Goal: Information Seeking & Learning: Compare options

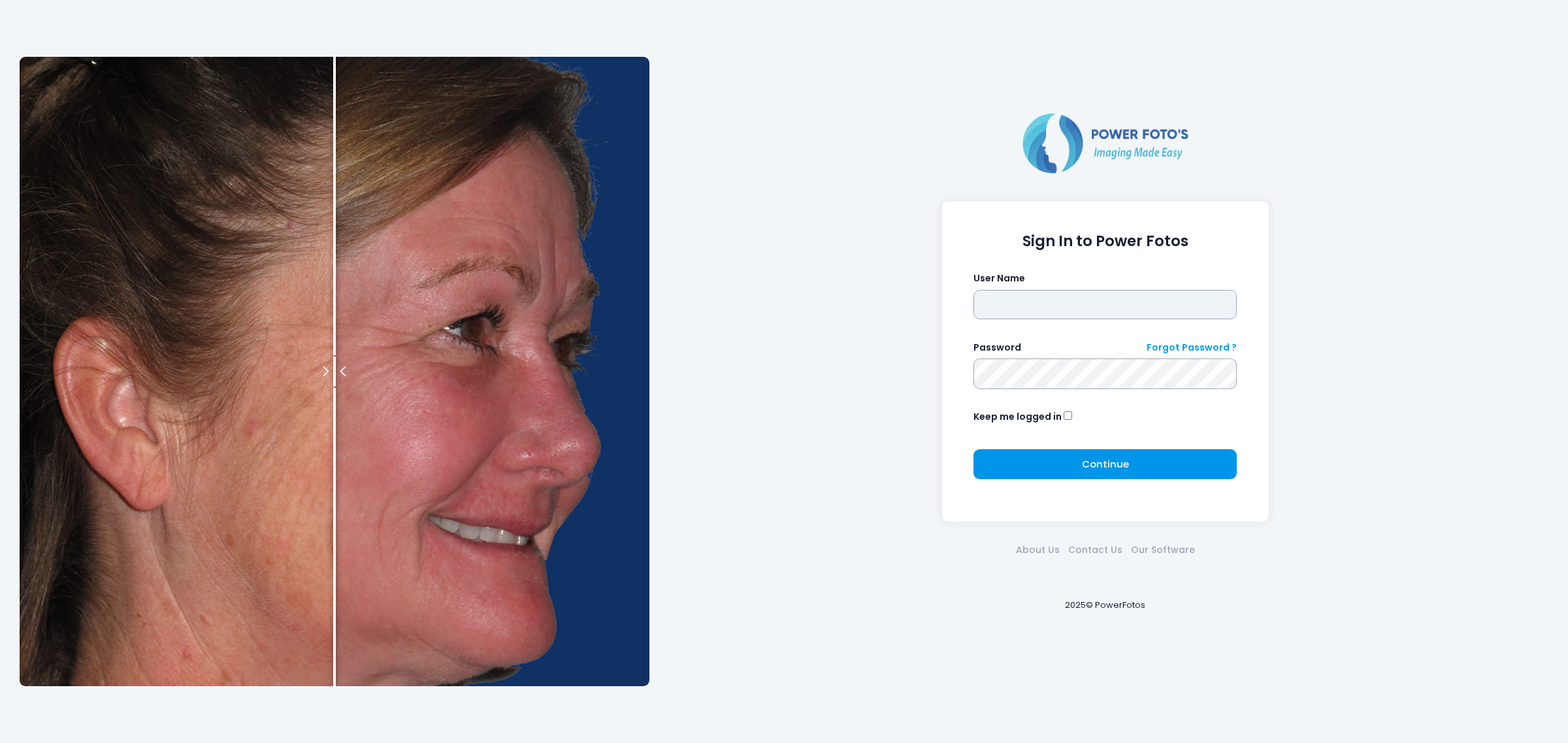
type input "*****"
click at [1161, 466] on button "Continue Please wait..." at bounding box center [1105, 464] width 263 height 30
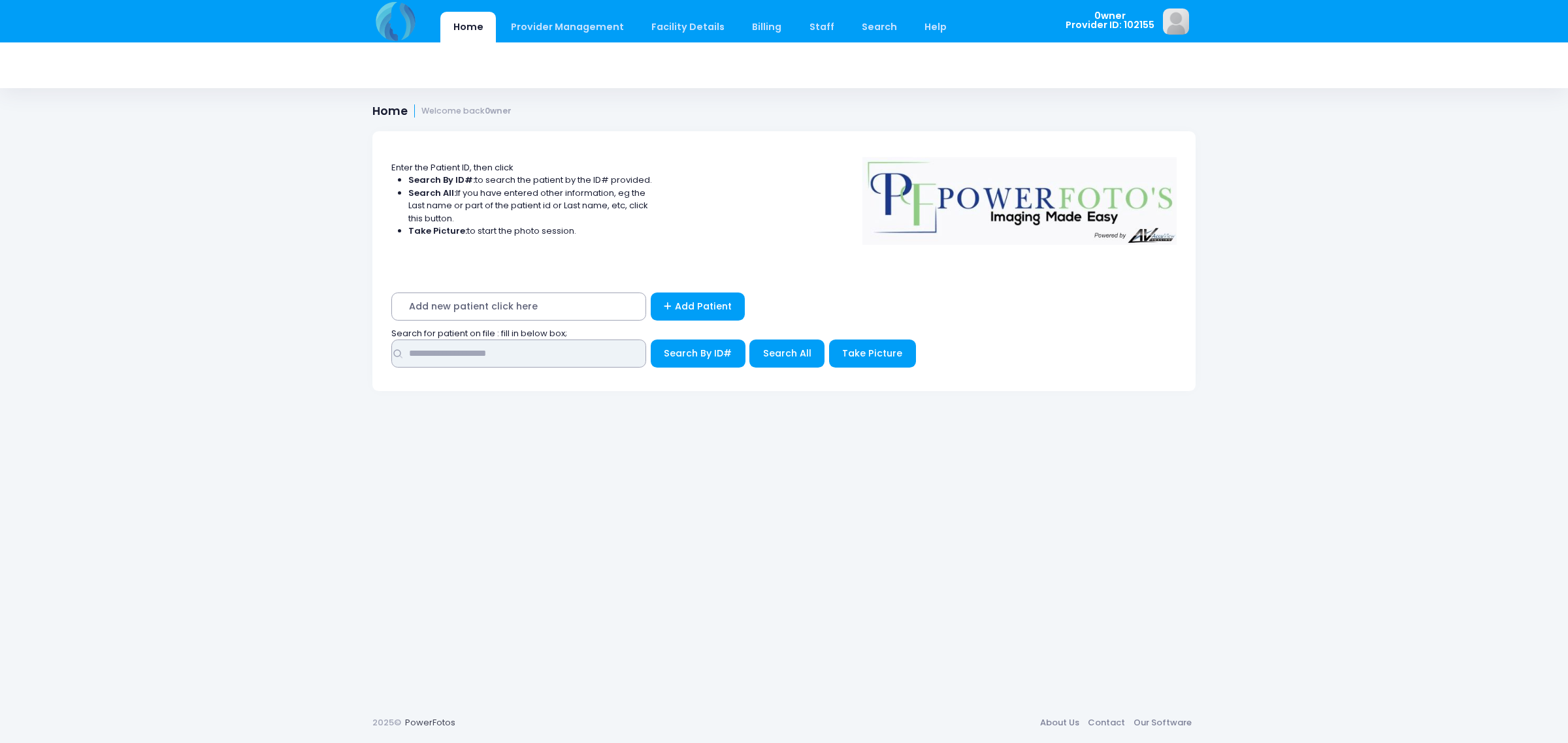
click at [508, 355] on input "text" at bounding box center [519, 353] width 255 height 28
type input "****"
click at [756, 357] on button "Search All" at bounding box center [786, 353] width 76 height 28
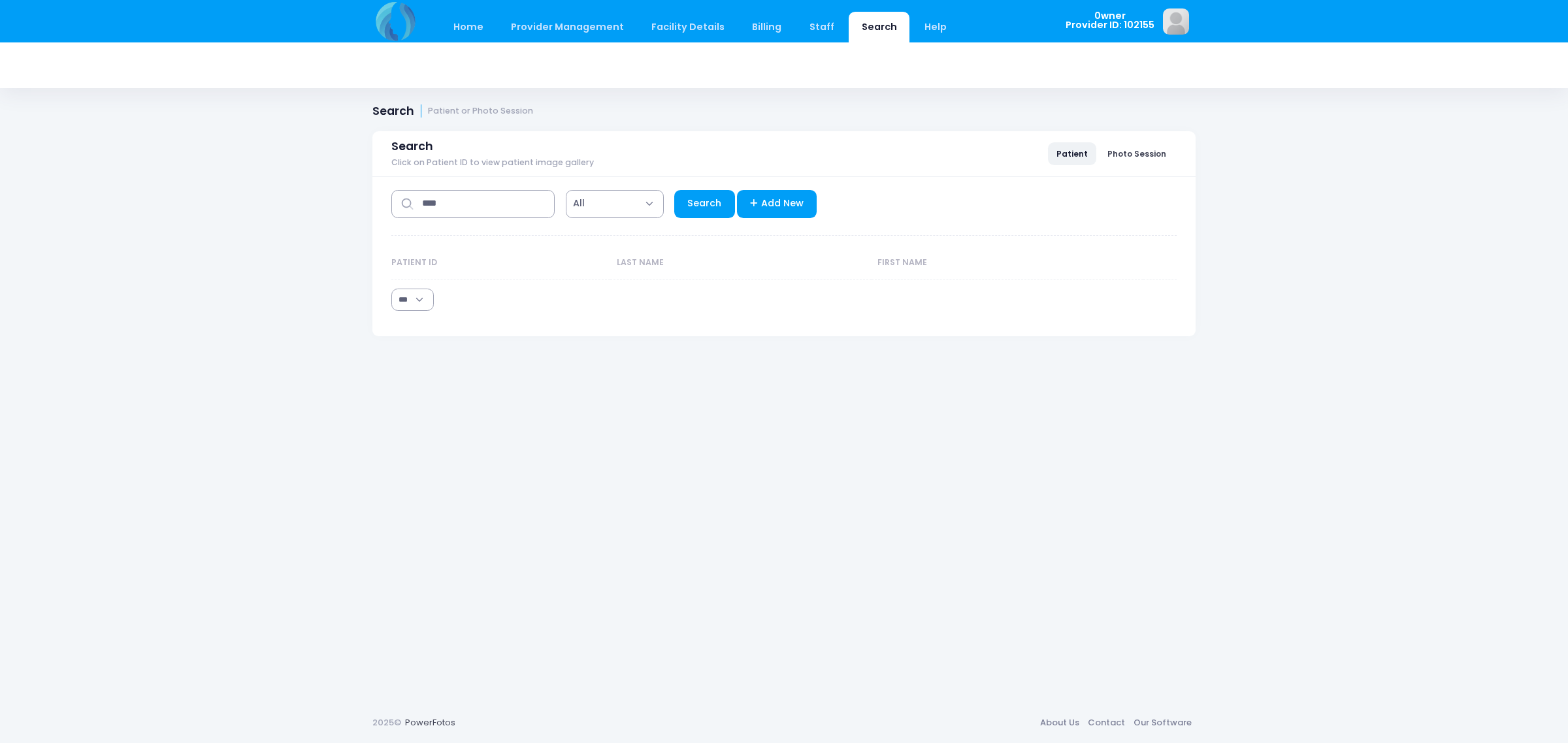
select select "***"
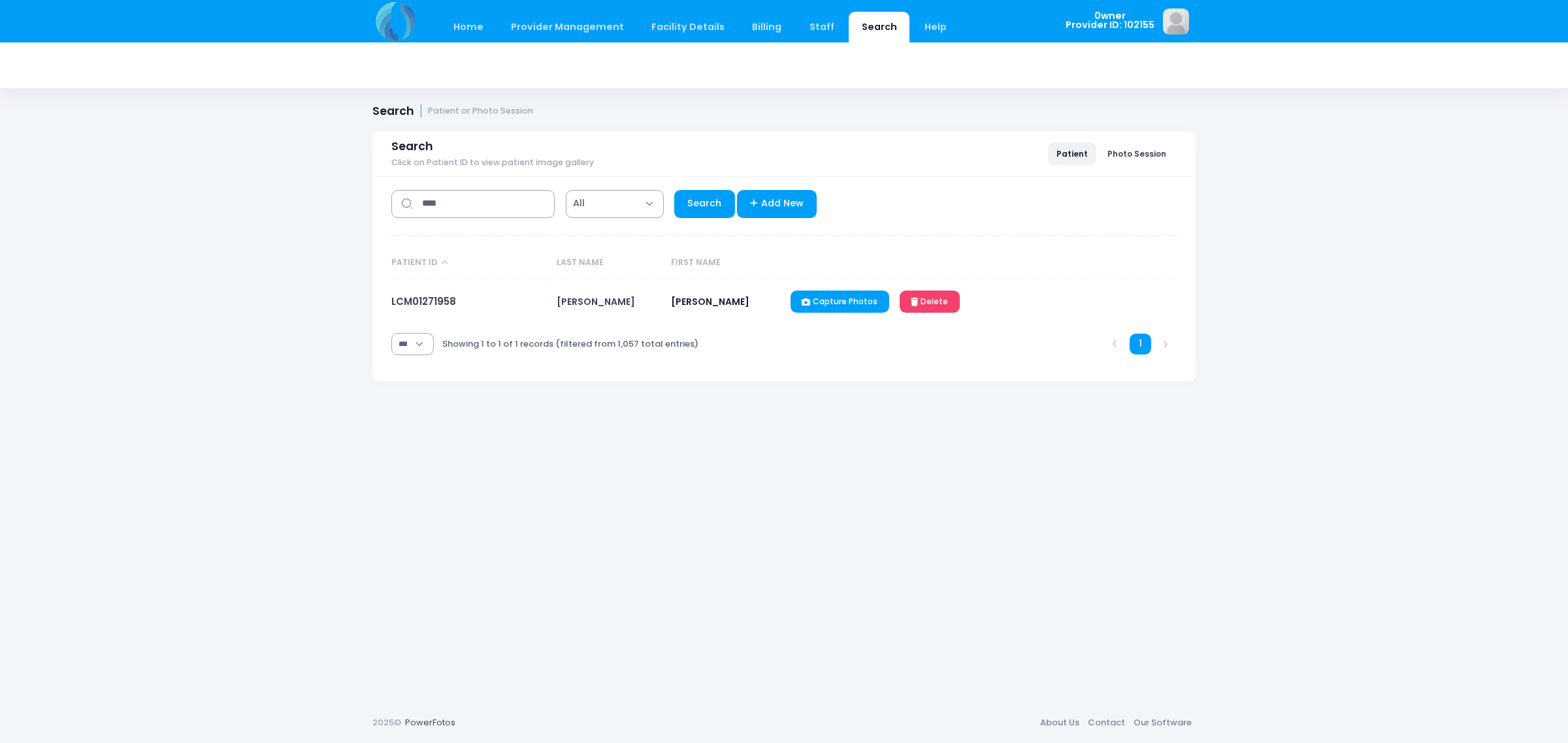
drag, startPoint x: 451, startPoint y: 318, endPoint x: 437, endPoint y: 290, distance: 31.3
click at [442, 298] on td "LCM01271958" at bounding box center [471, 302] width 159 height 44
click at [437, 290] on td "LCM01271958" at bounding box center [471, 302] width 159 height 44
click at [435, 299] on link "LCM01271958" at bounding box center [424, 301] width 65 height 14
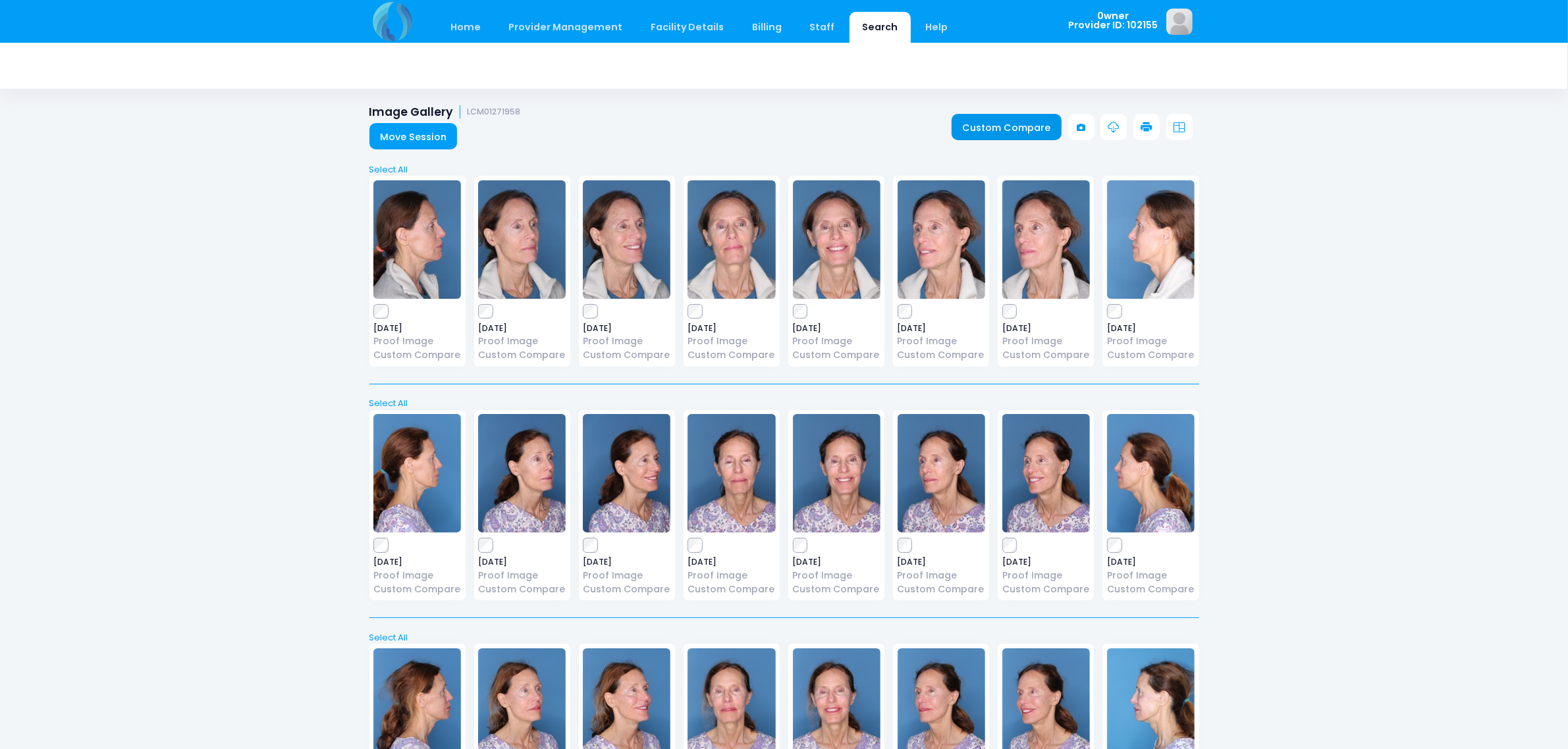
click at [974, 128] on link "Custom Compare" at bounding box center [1006, 126] width 110 height 27
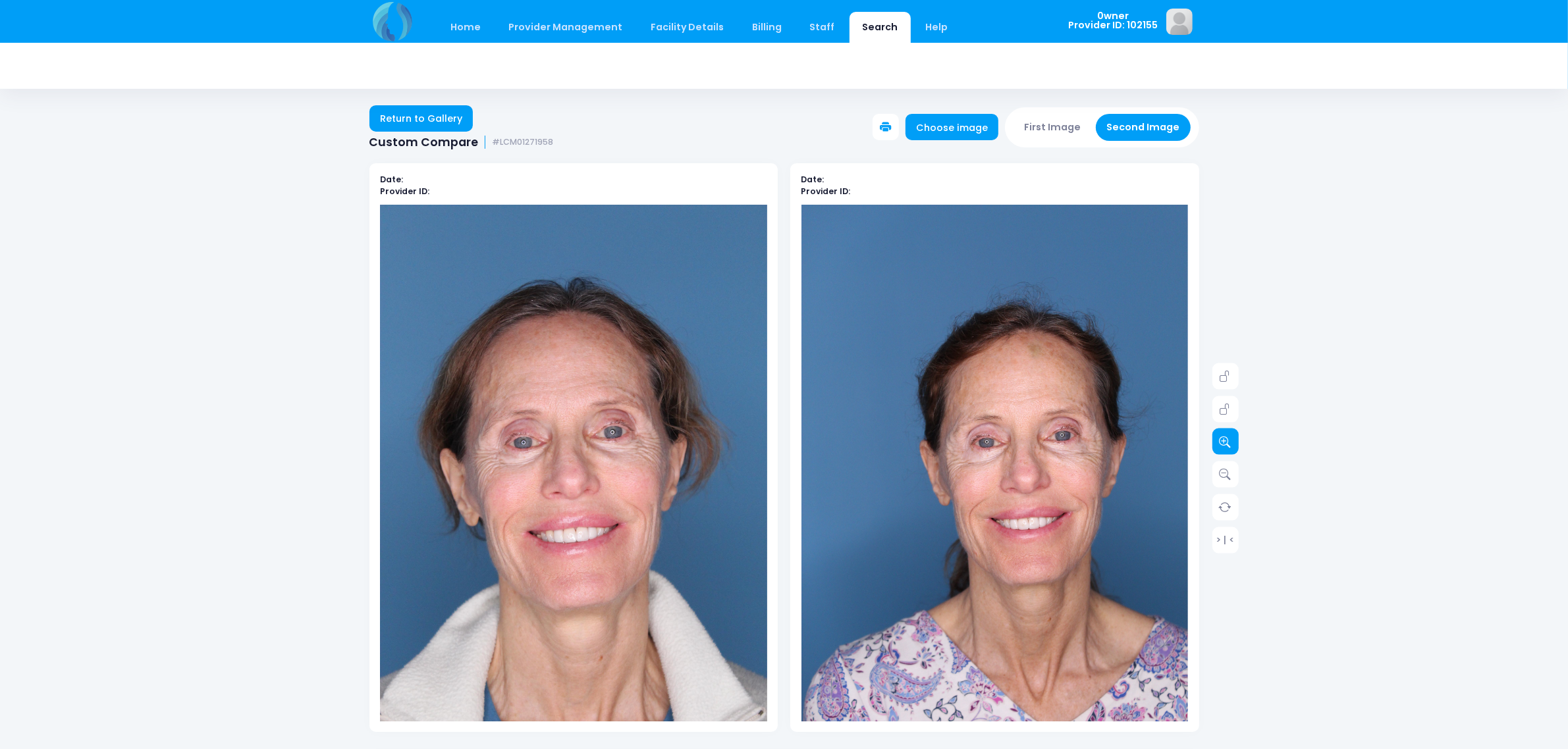
click at [1228, 446] on icon at bounding box center [1226, 442] width 12 height 12
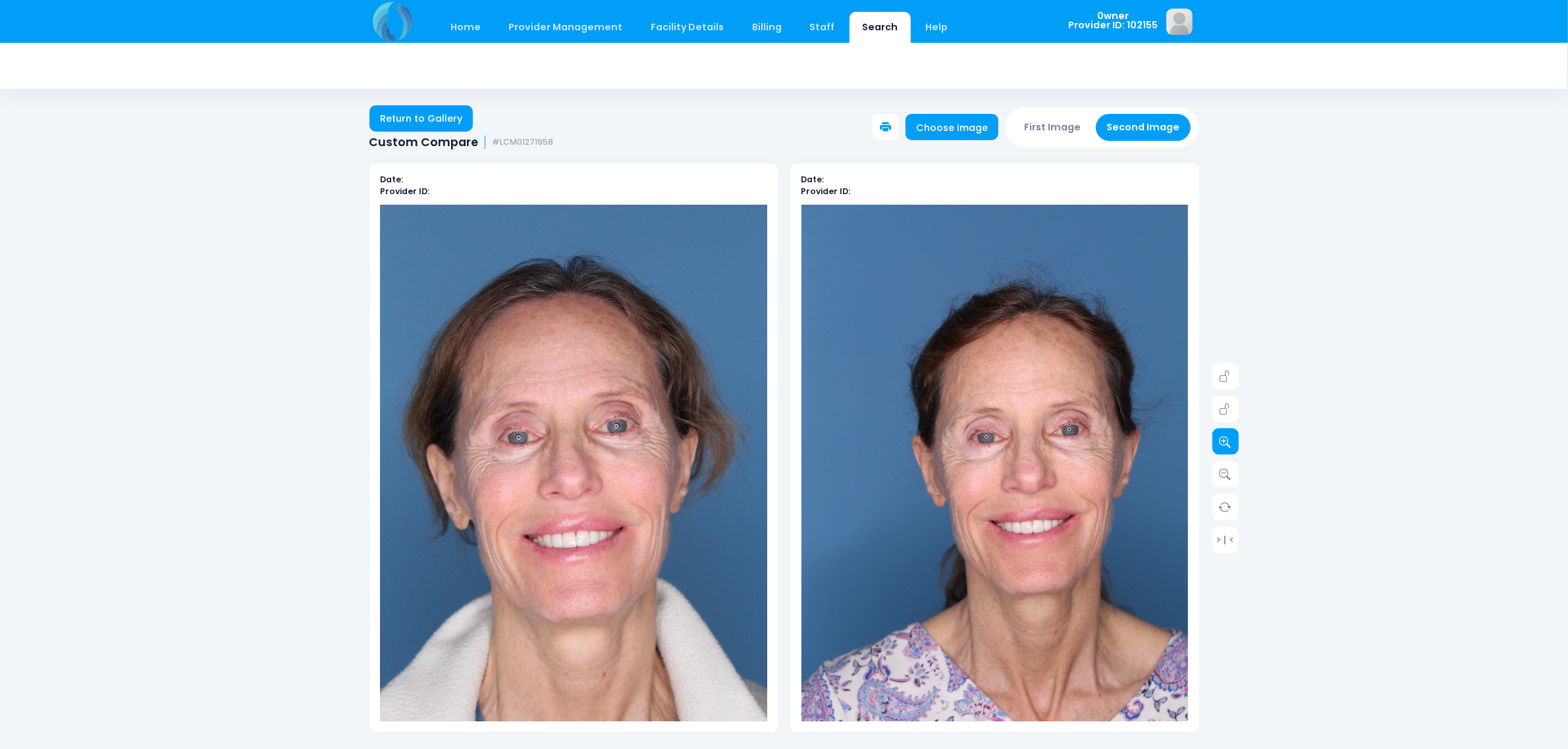
click at [1228, 446] on icon at bounding box center [1226, 442] width 12 height 12
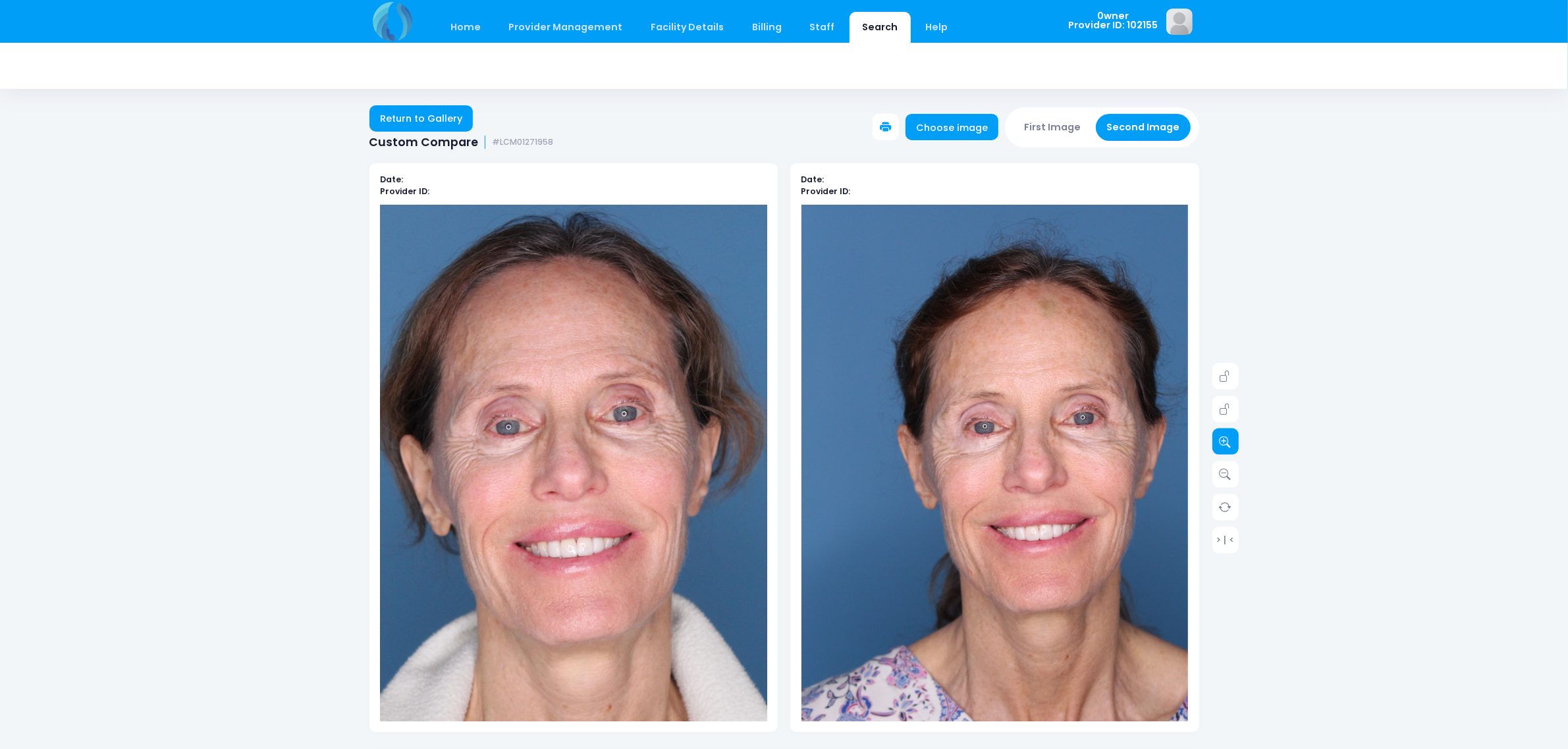
click at [1228, 446] on icon at bounding box center [1226, 442] width 12 height 12
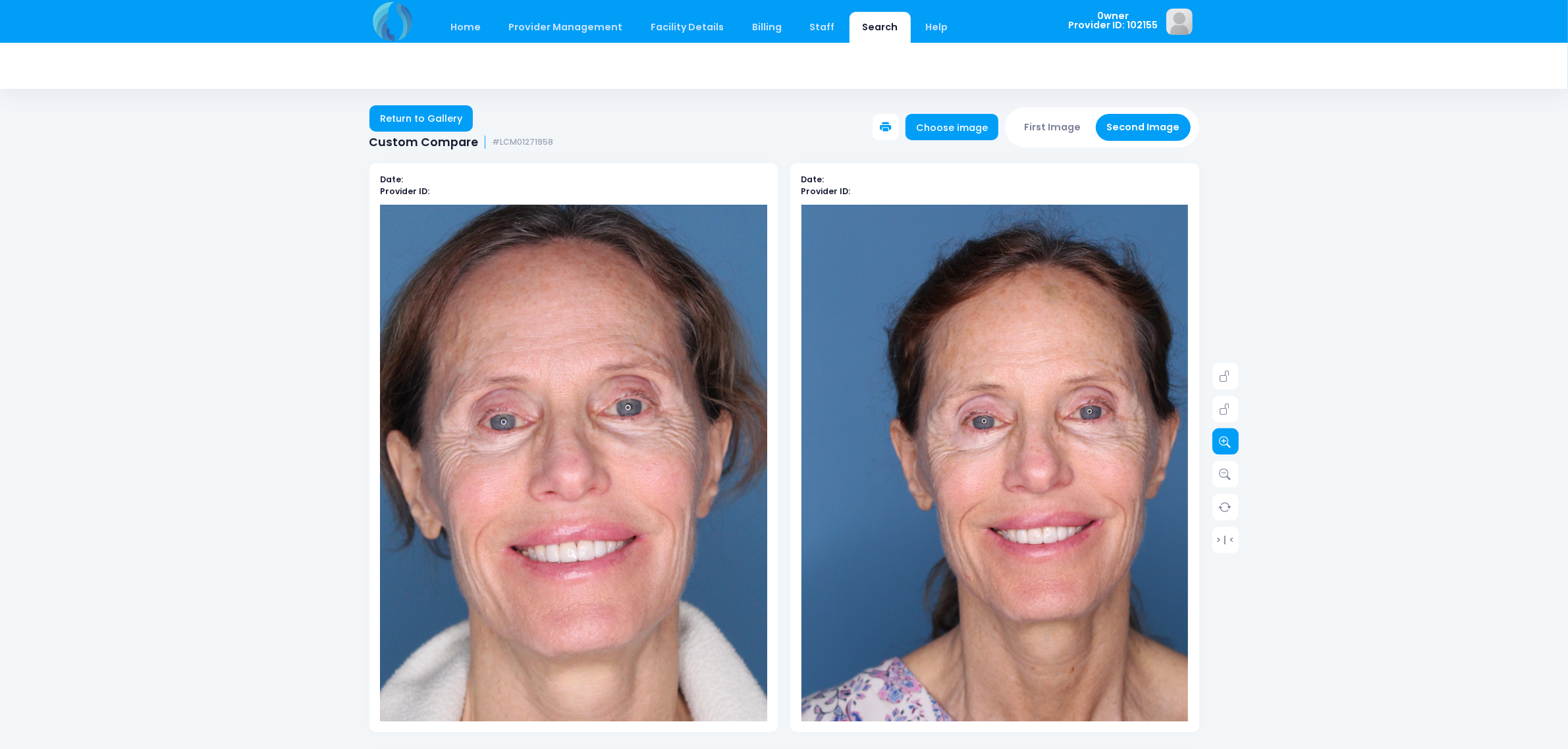
click at [1228, 446] on icon at bounding box center [1226, 442] width 12 height 12
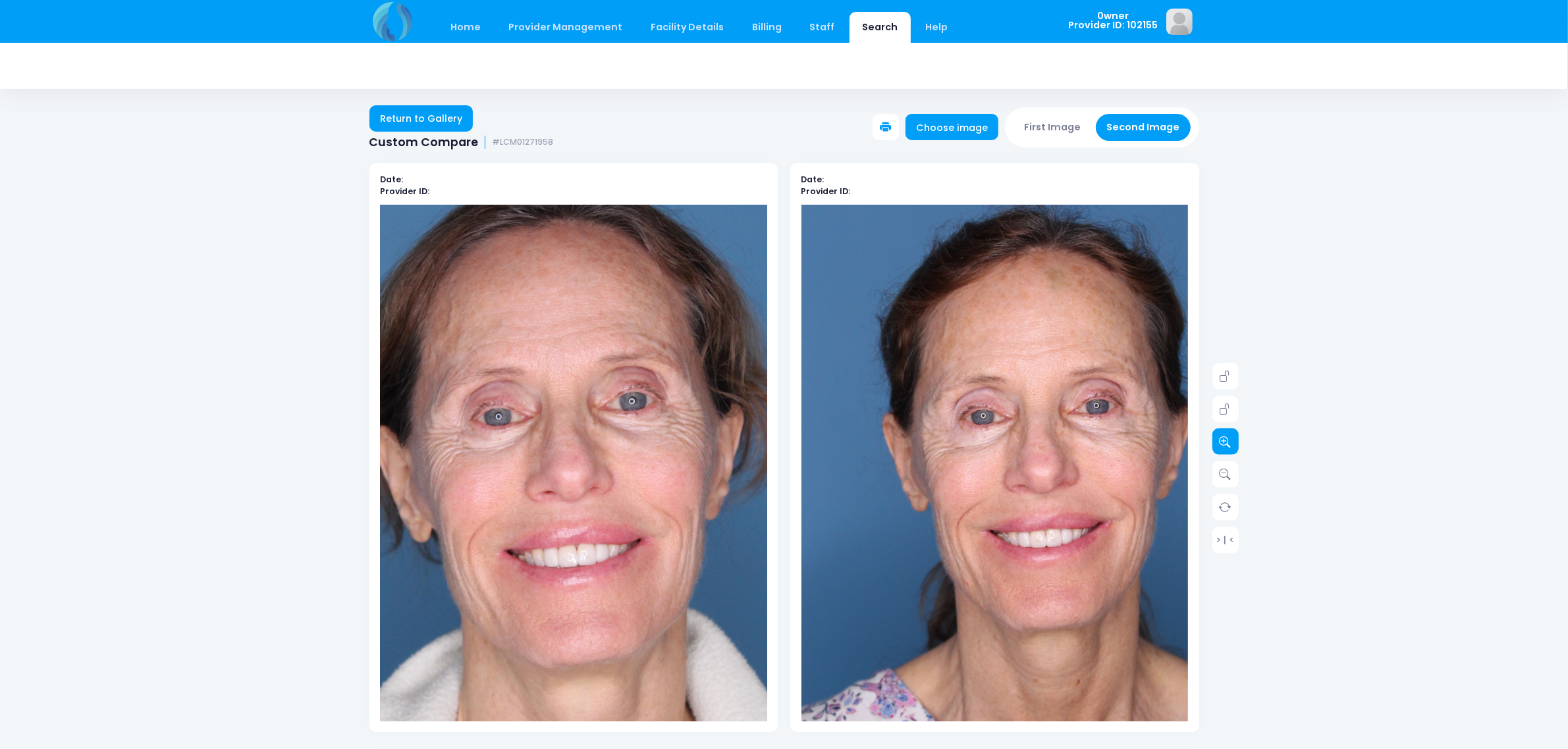
click at [1228, 446] on icon at bounding box center [1226, 442] width 12 height 12
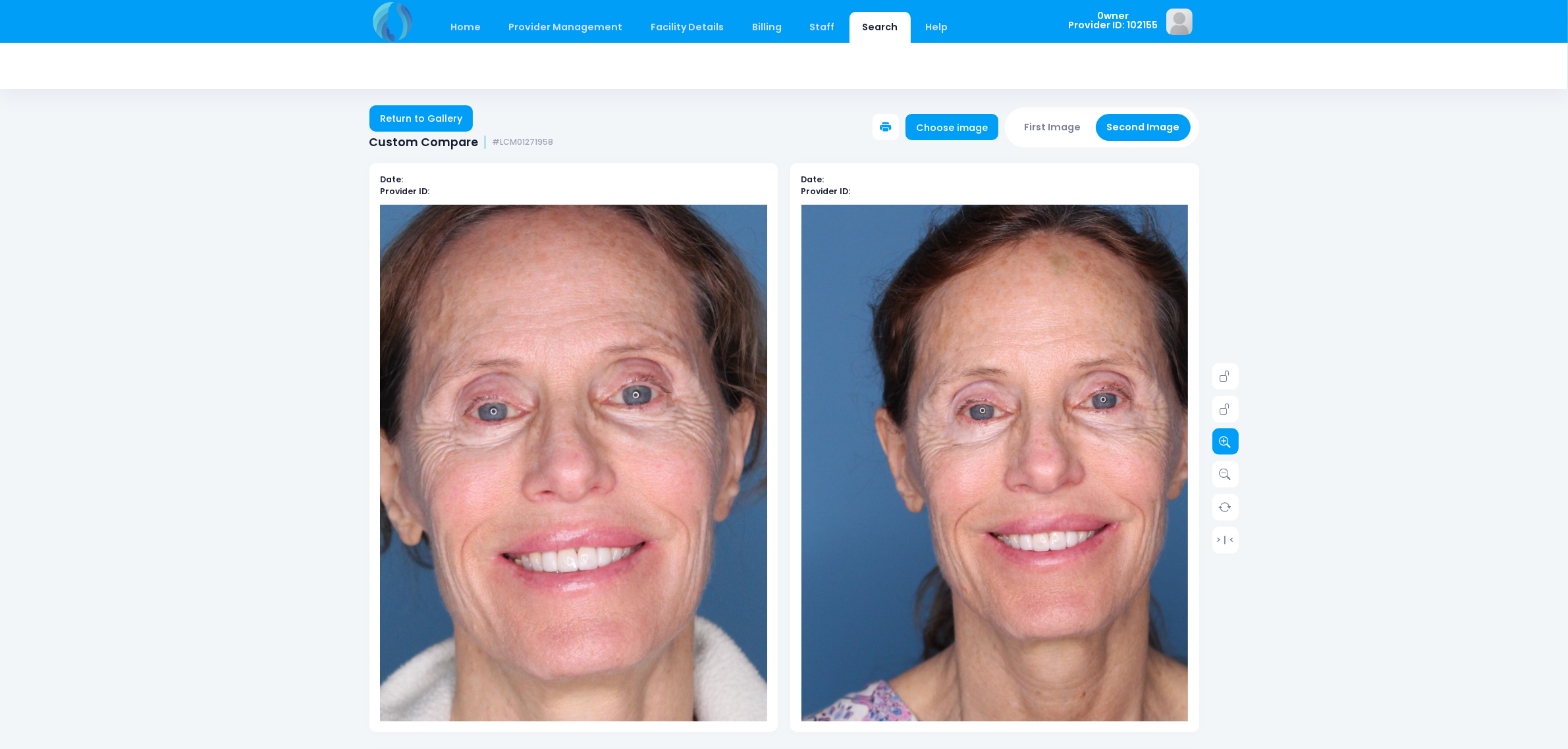
click at [1228, 446] on icon at bounding box center [1226, 442] width 12 height 12
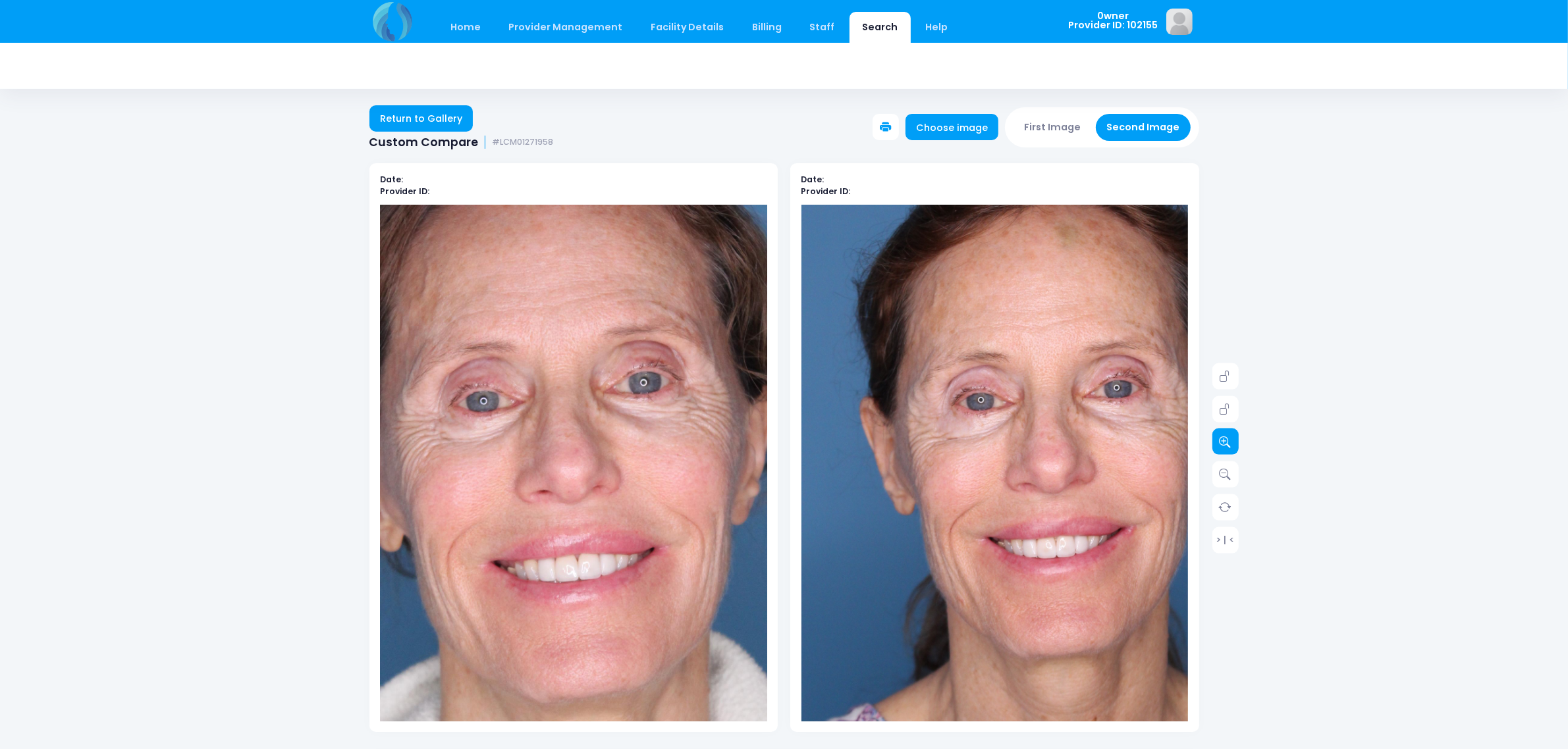
click at [1228, 446] on icon at bounding box center [1226, 442] width 12 height 12
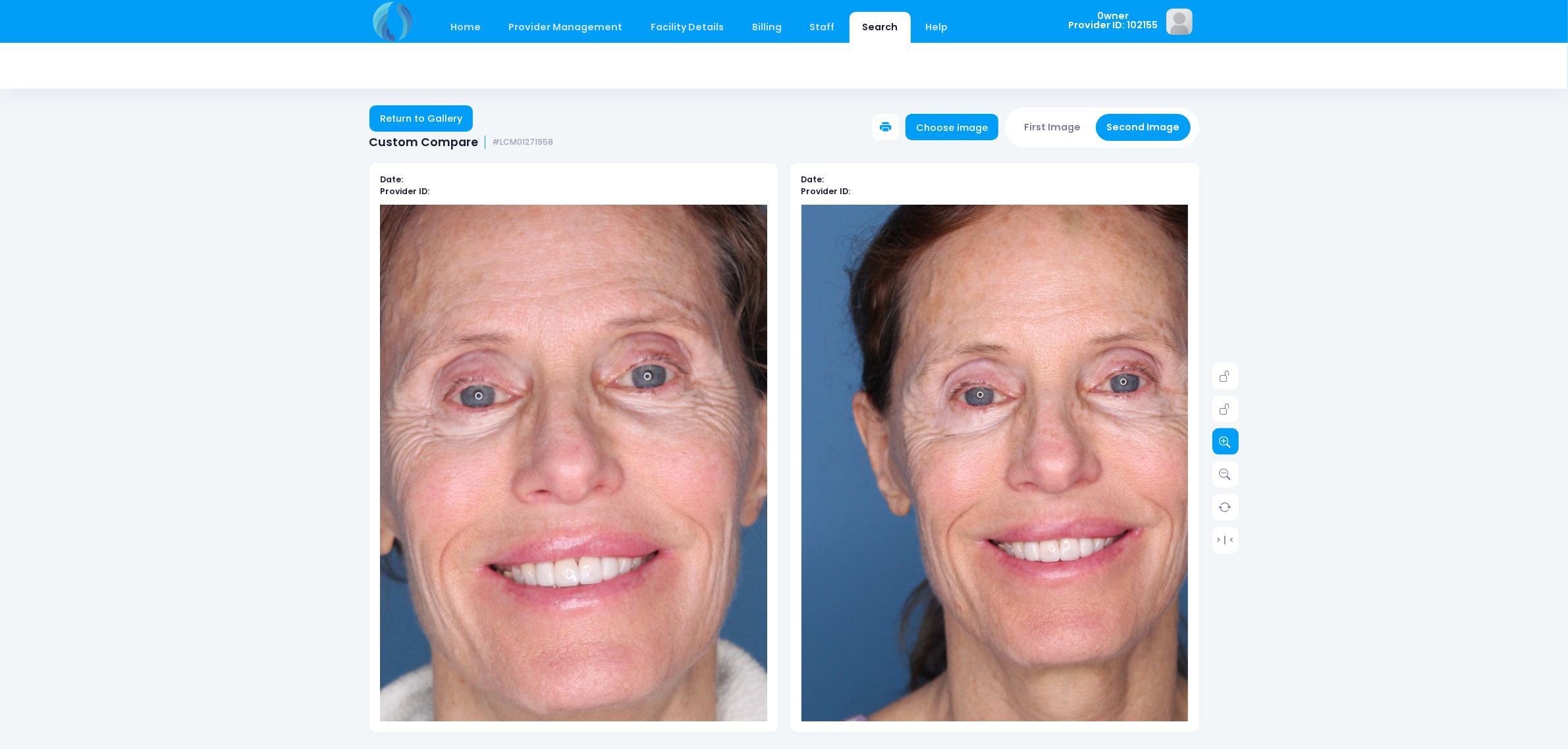
click at [1228, 446] on icon at bounding box center [1226, 442] width 12 height 12
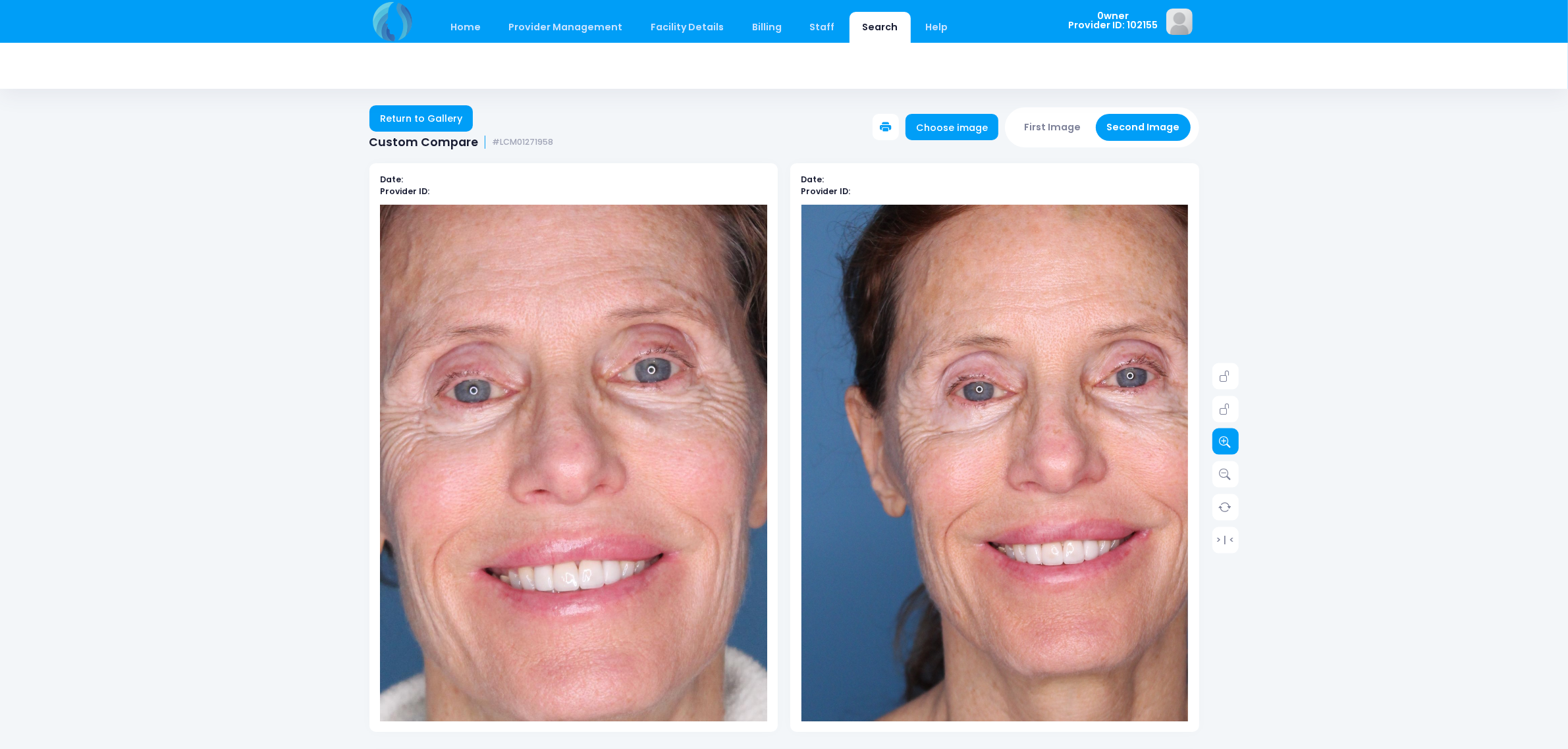
click at [1228, 446] on icon at bounding box center [1226, 442] width 12 height 12
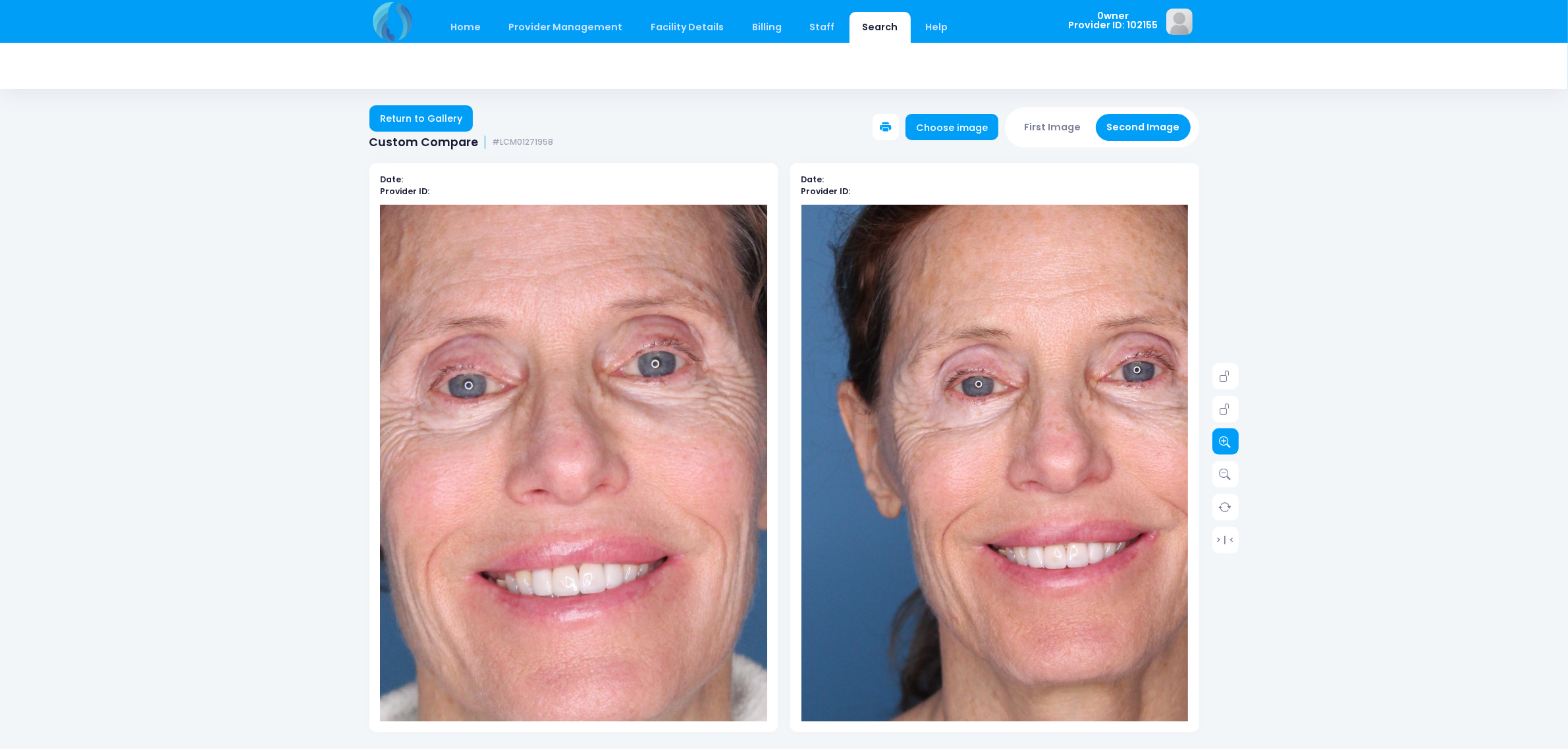
click at [1228, 446] on icon at bounding box center [1226, 442] width 12 height 12
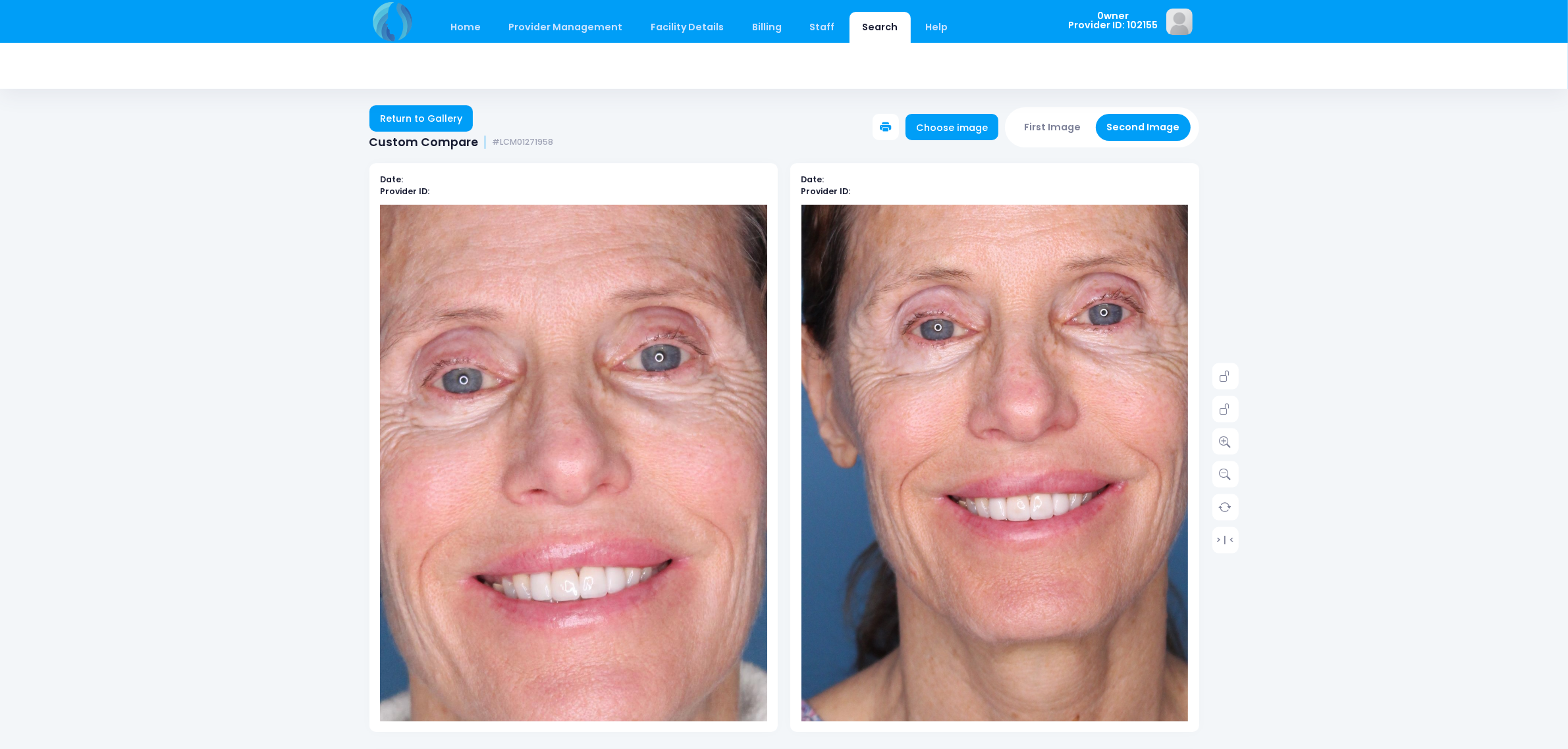
click at [1028, 501] on img at bounding box center [954, 444] width 851 height 1277
click at [1115, 356] on img at bounding box center [954, 444] width 851 height 1277
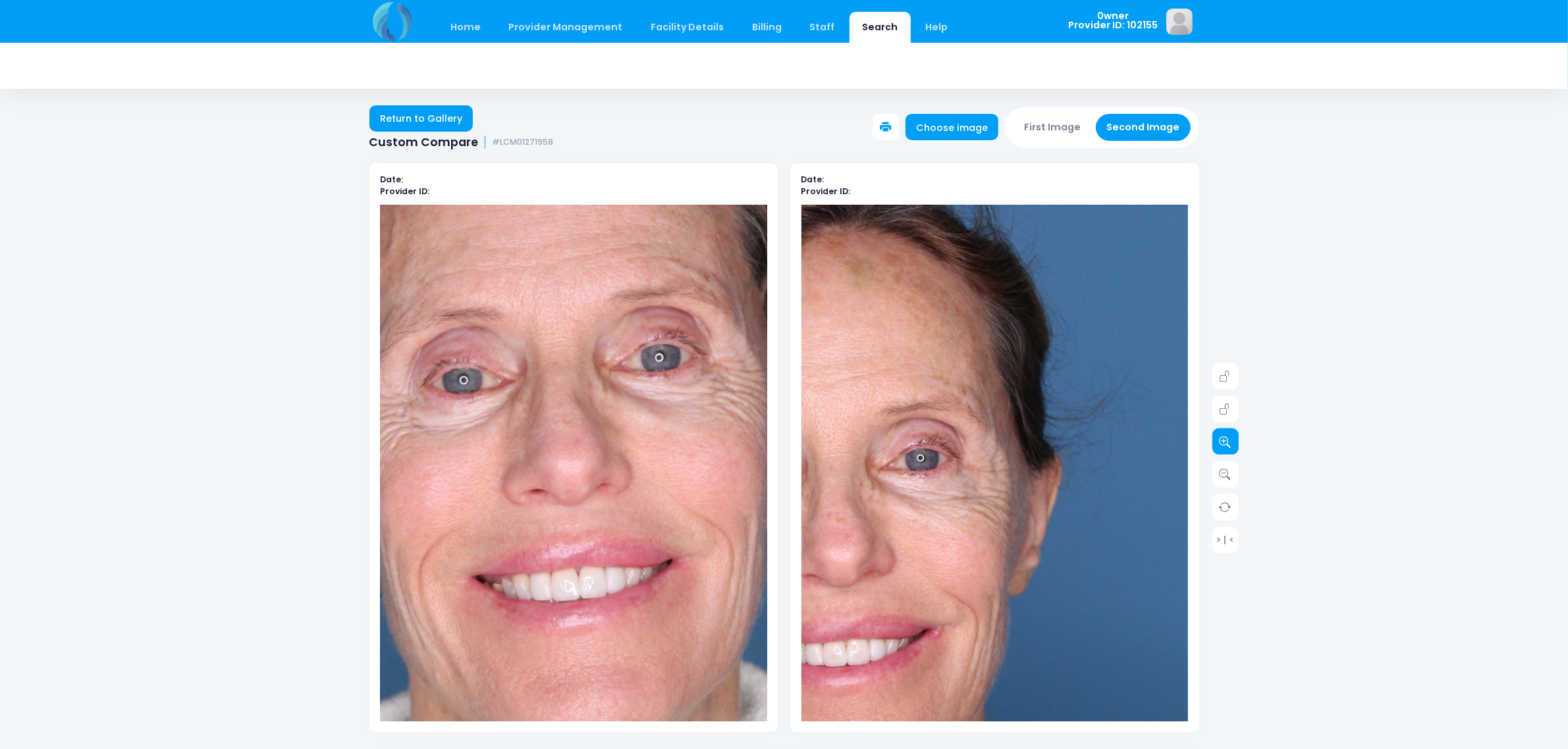
click at [1222, 439] on icon at bounding box center [1226, 442] width 12 height 12
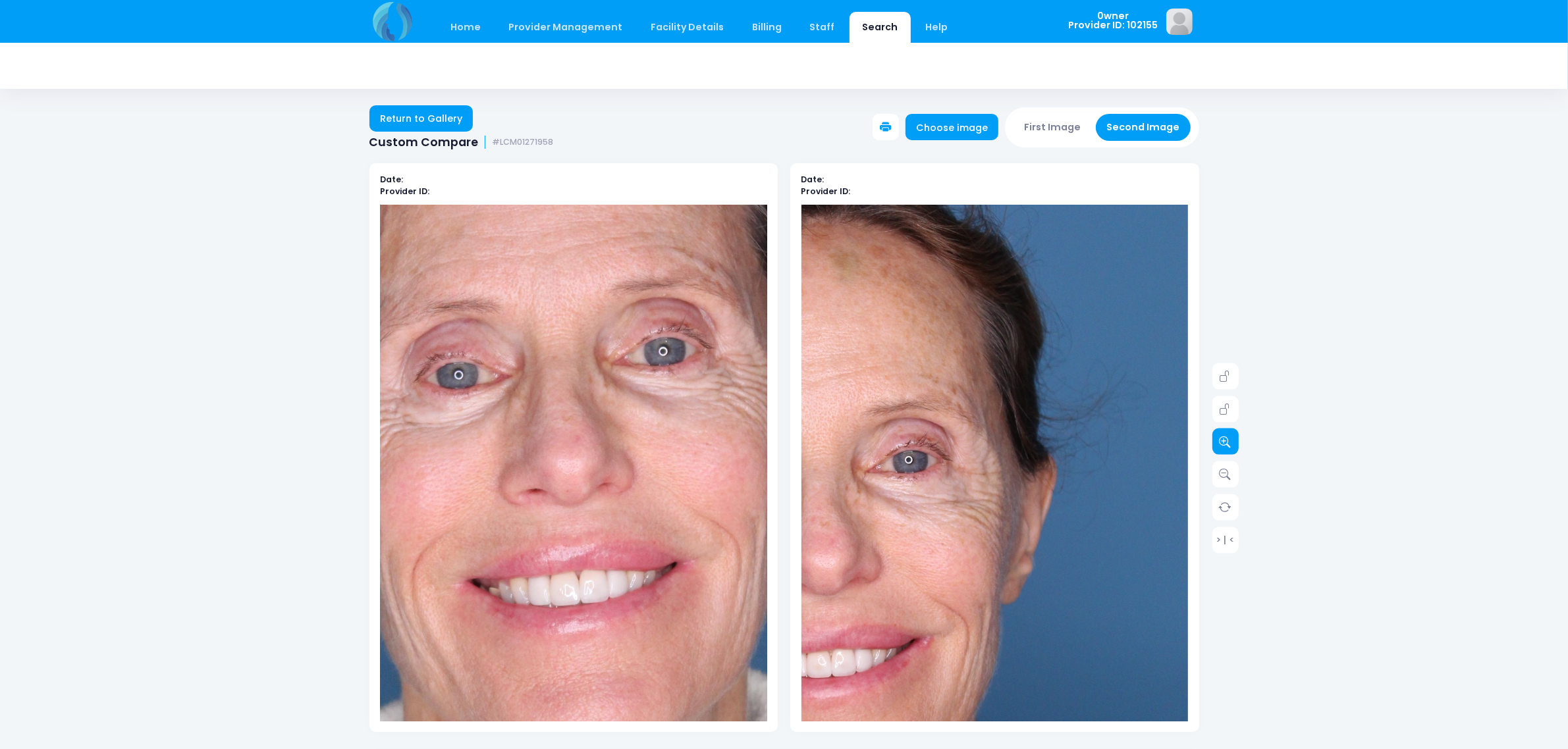
click at [1222, 439] on icon at bounding box center [1226, 442] width 12 height 12
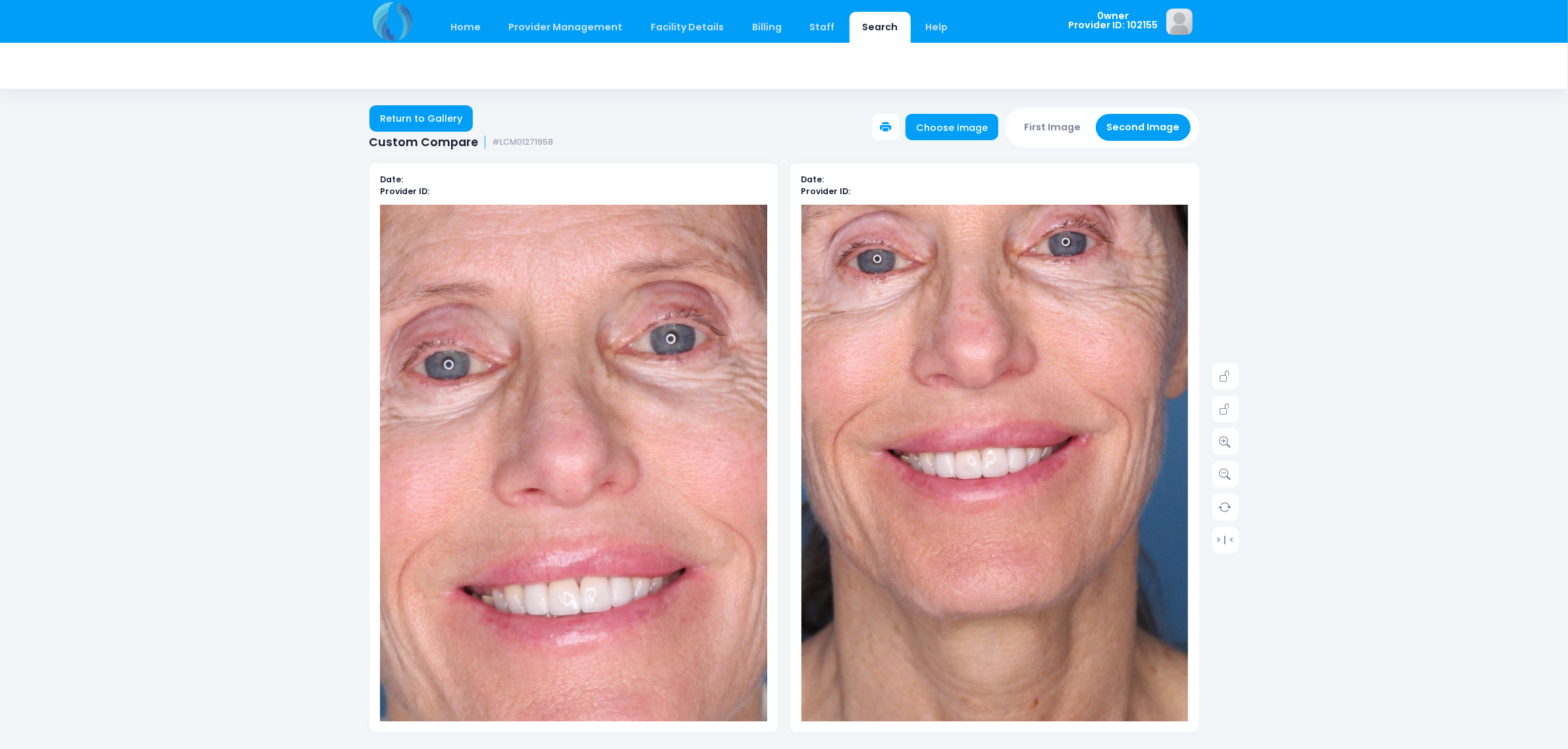
click at [1061, 525] on img at bounding box center [896, 390] width 968 height 1451
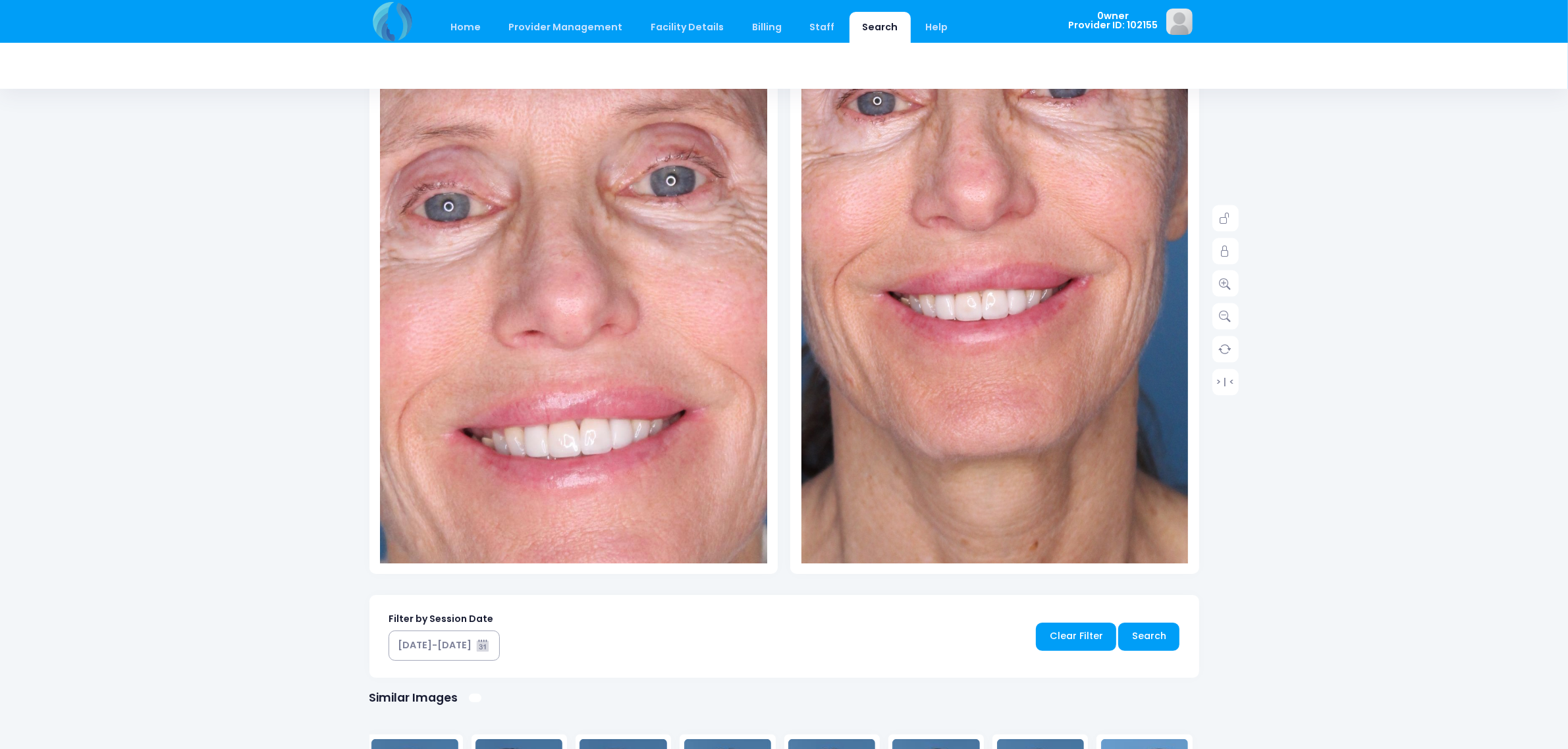
scroll to position [165, 0]
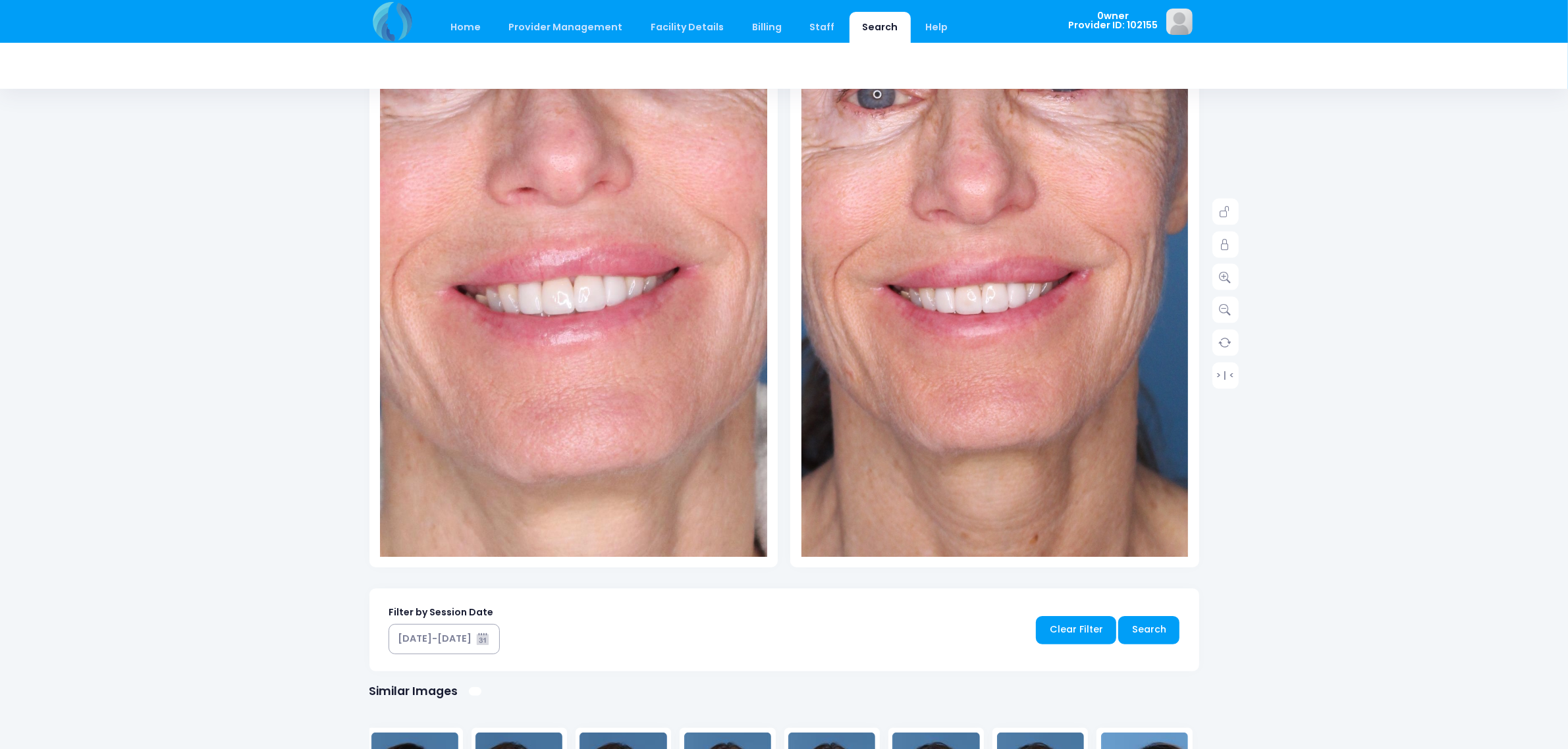
click at [577, 379] on img at bounding box center [567, 194] width 968 height 1451
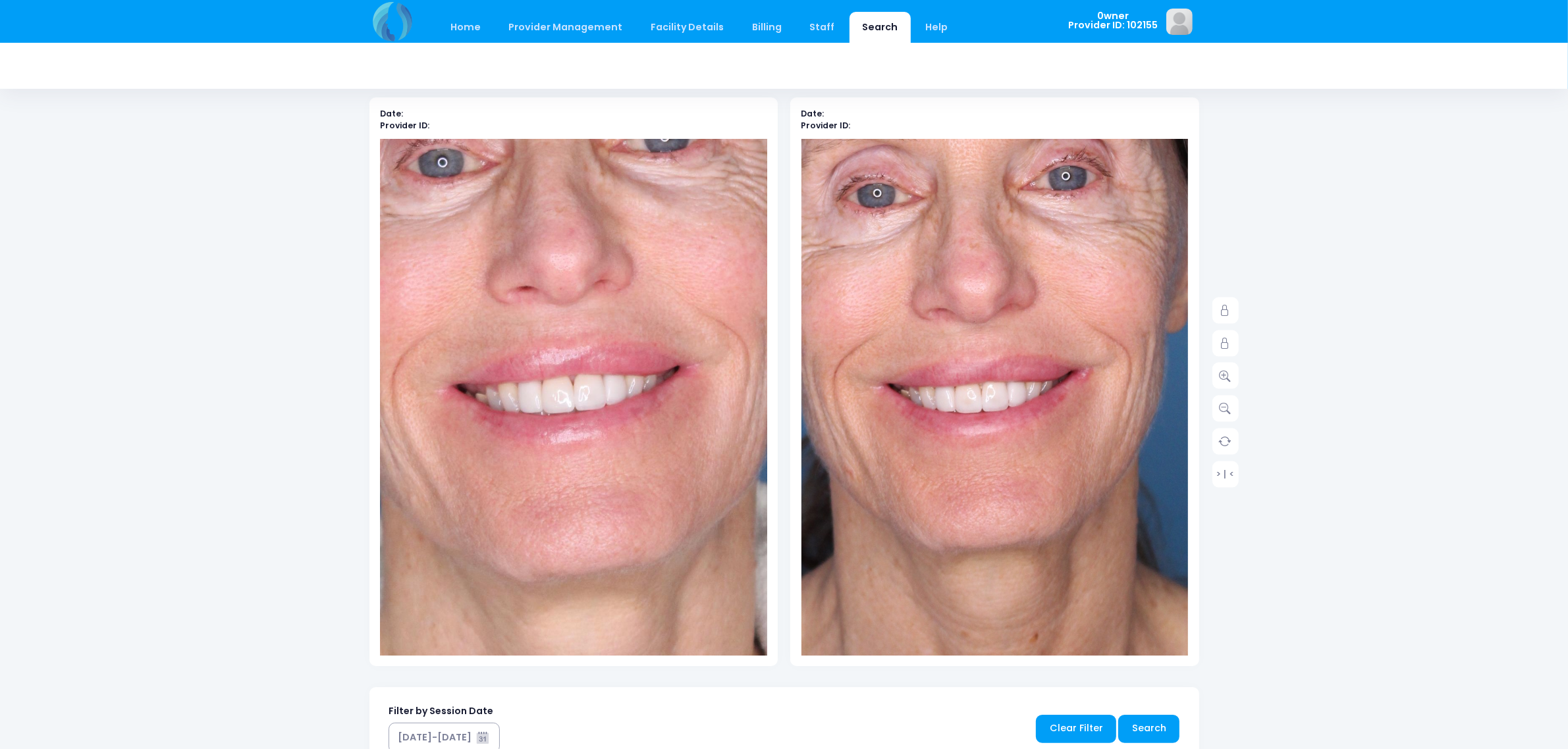
scroll to position [2, 0]
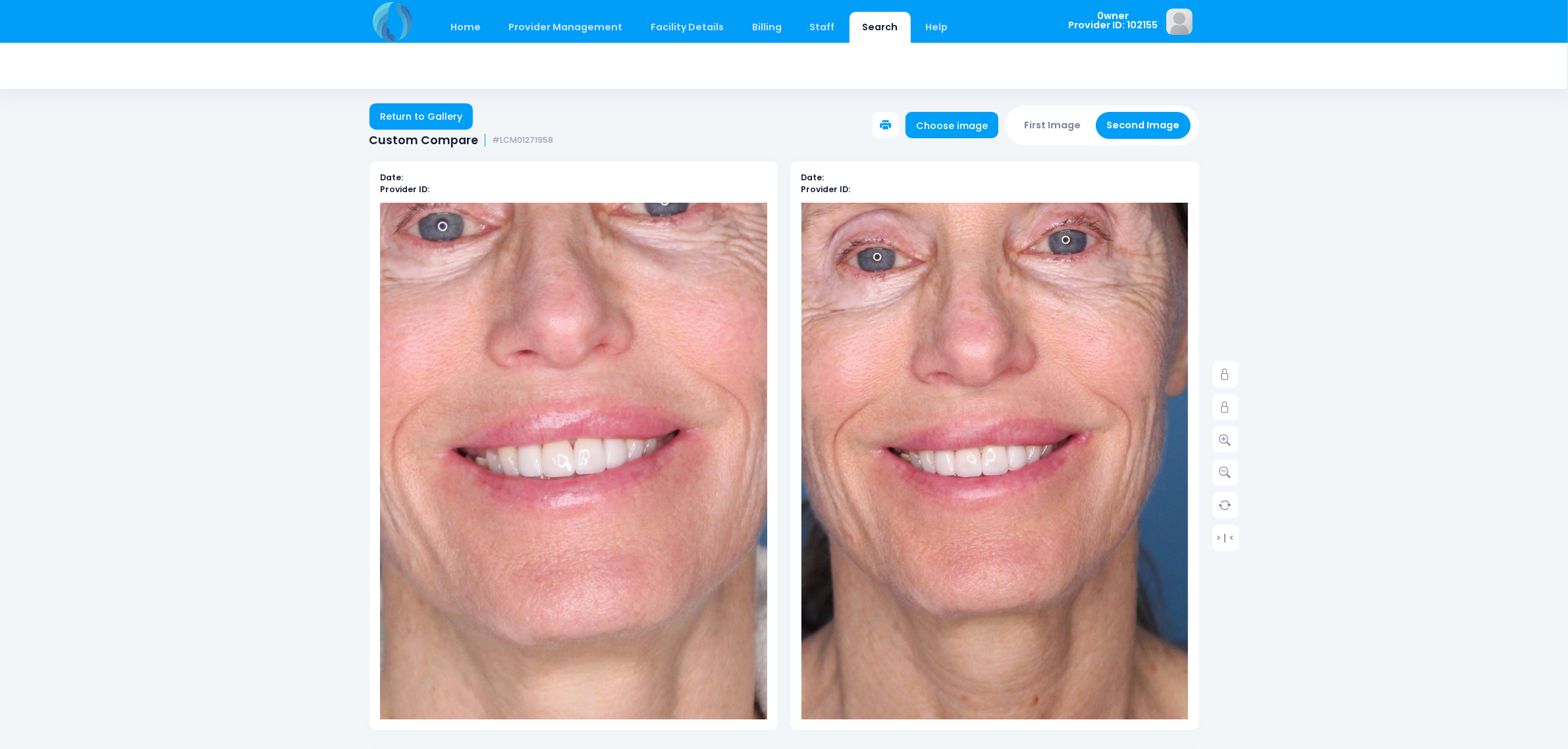
click at [1041, 127] on button "First Image" at bounding box center [1052, 125] width 78 height 27
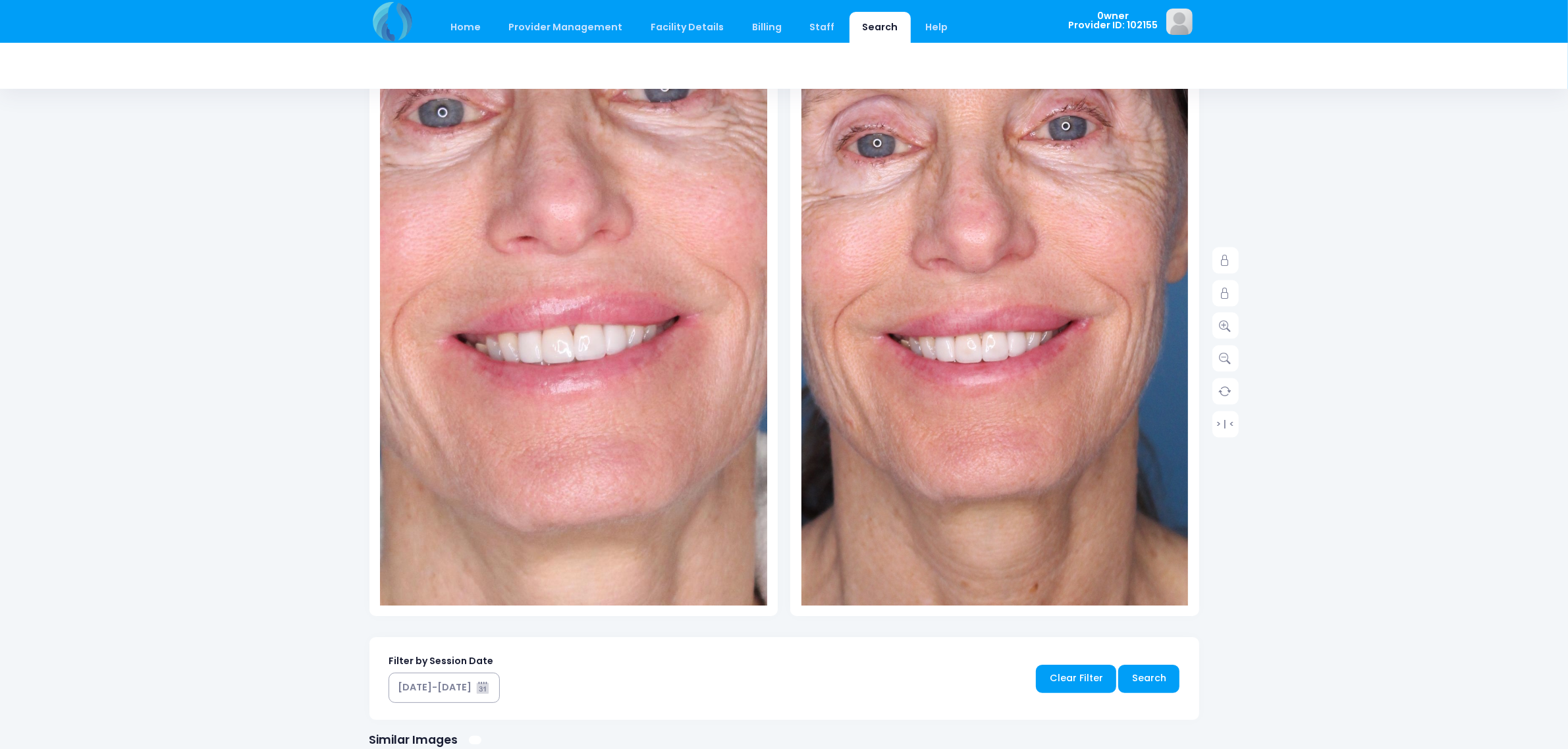
scroll to position [496, 0]
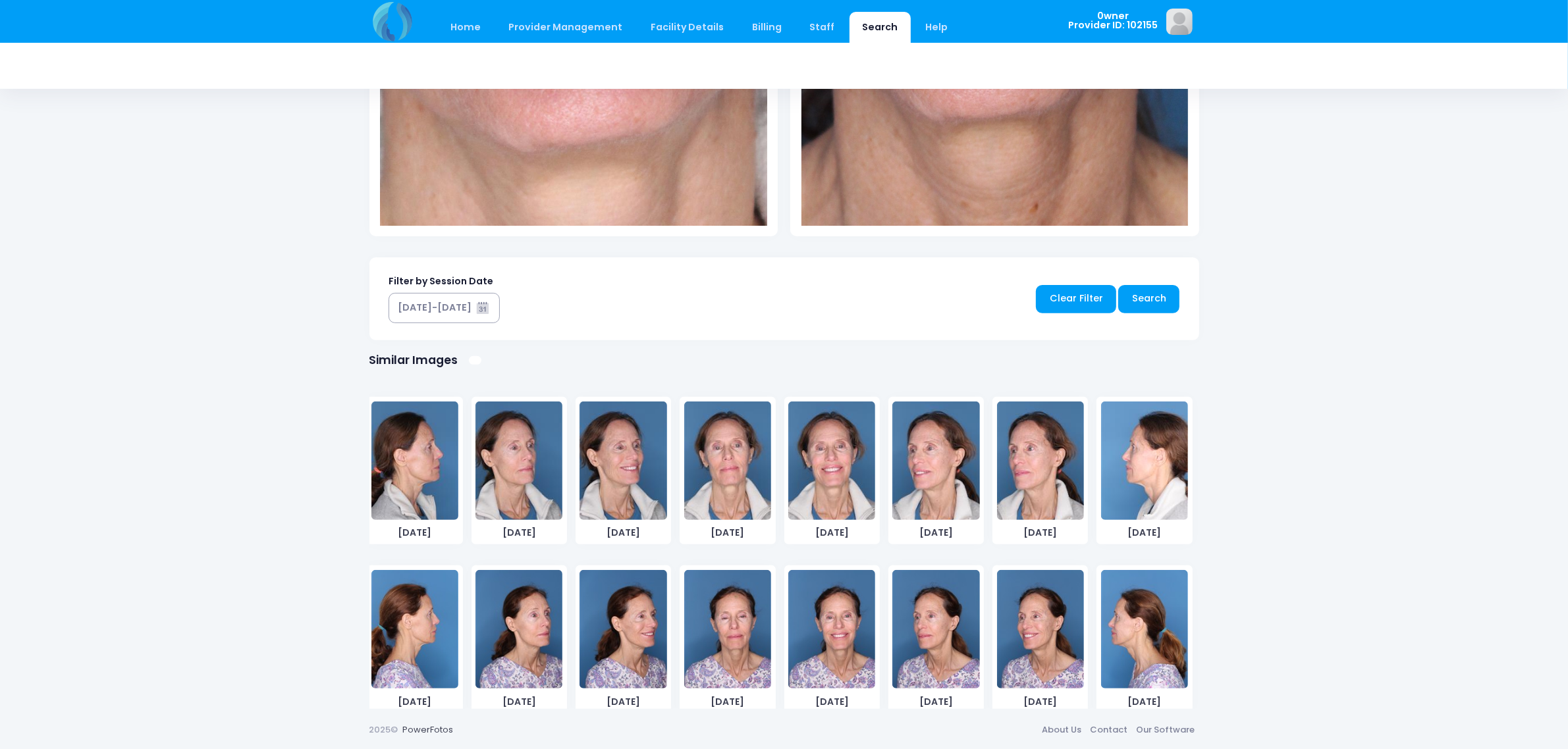
click at [818, 617] on img at bounding box center [831, 629] width 87 height 119
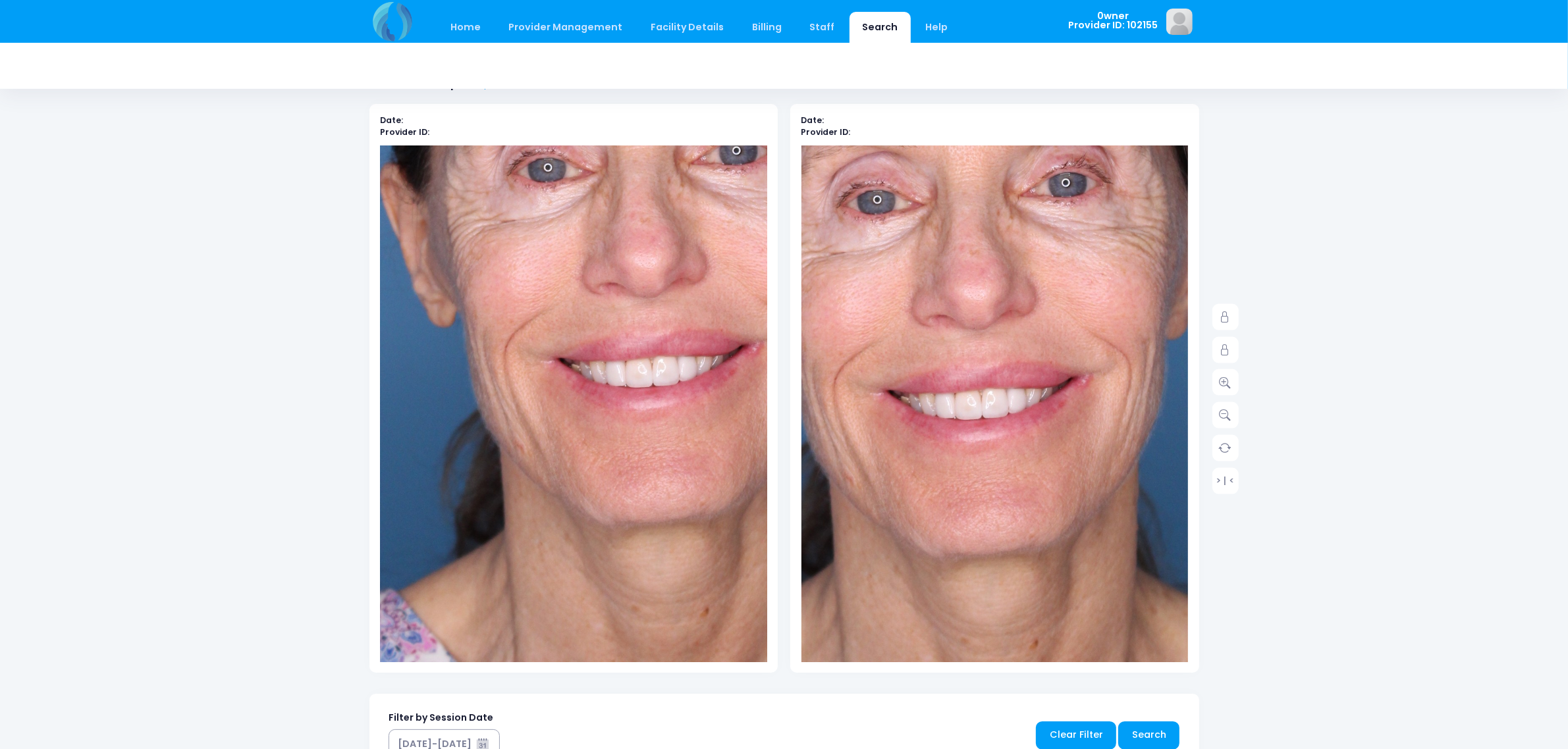
scroll to position [0, 0]
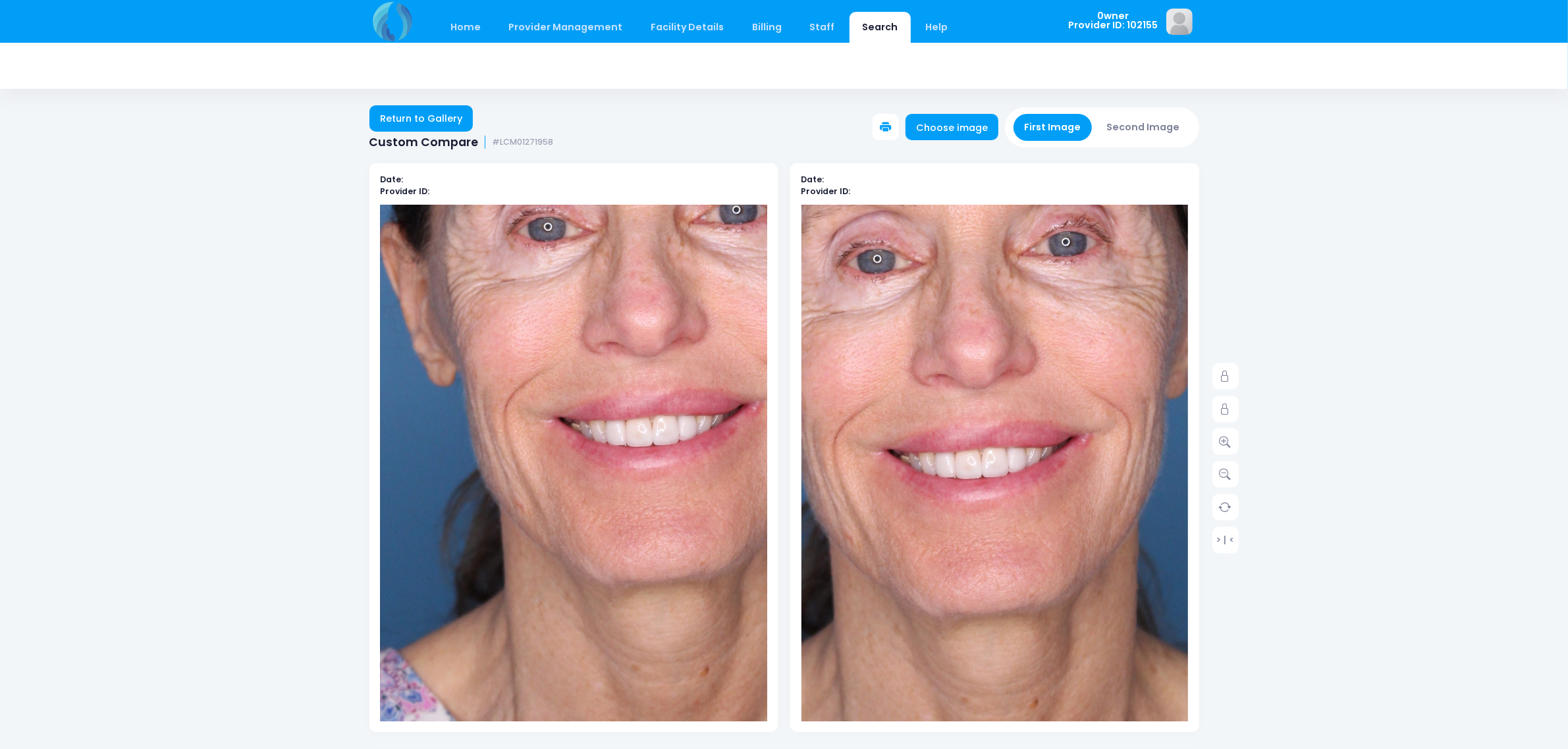
click at [1147, 136] on button "Second Image" at bounding box center [1144, 126] width 95 height 27
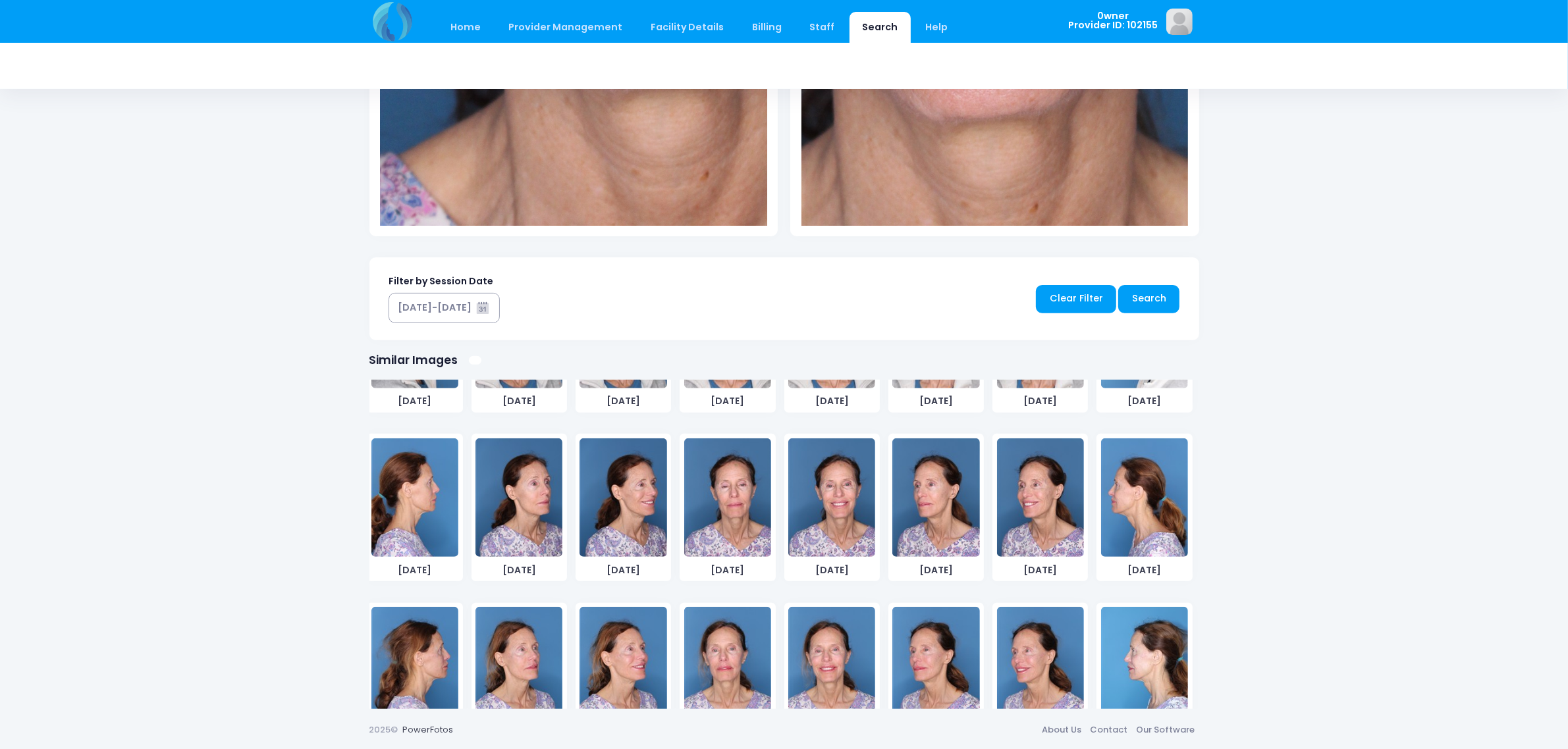
scroll to position [185, 0]
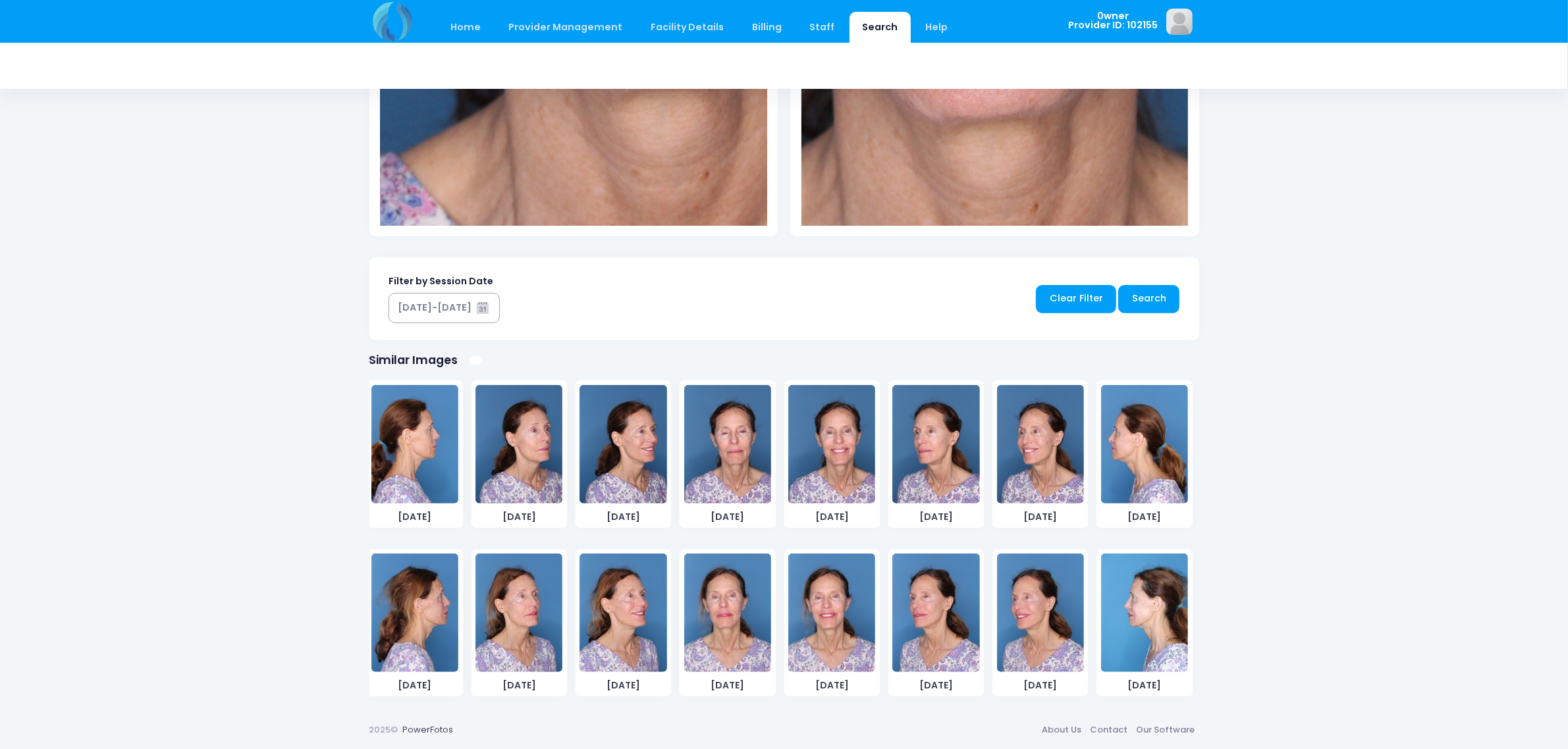
click at [812, 596] on img at bounding box center [831, 613] width 87 height 119
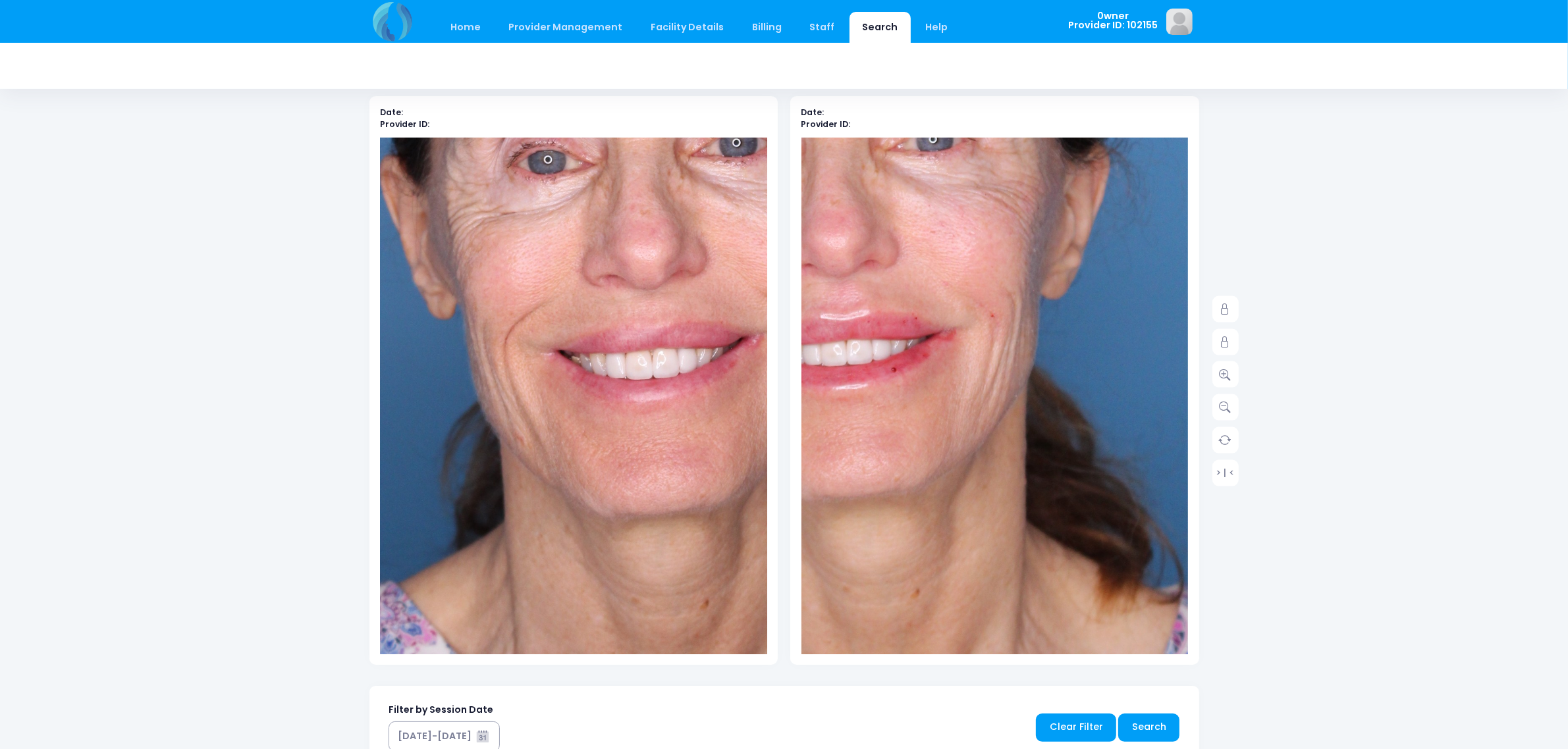
scroll to position [59, 0]
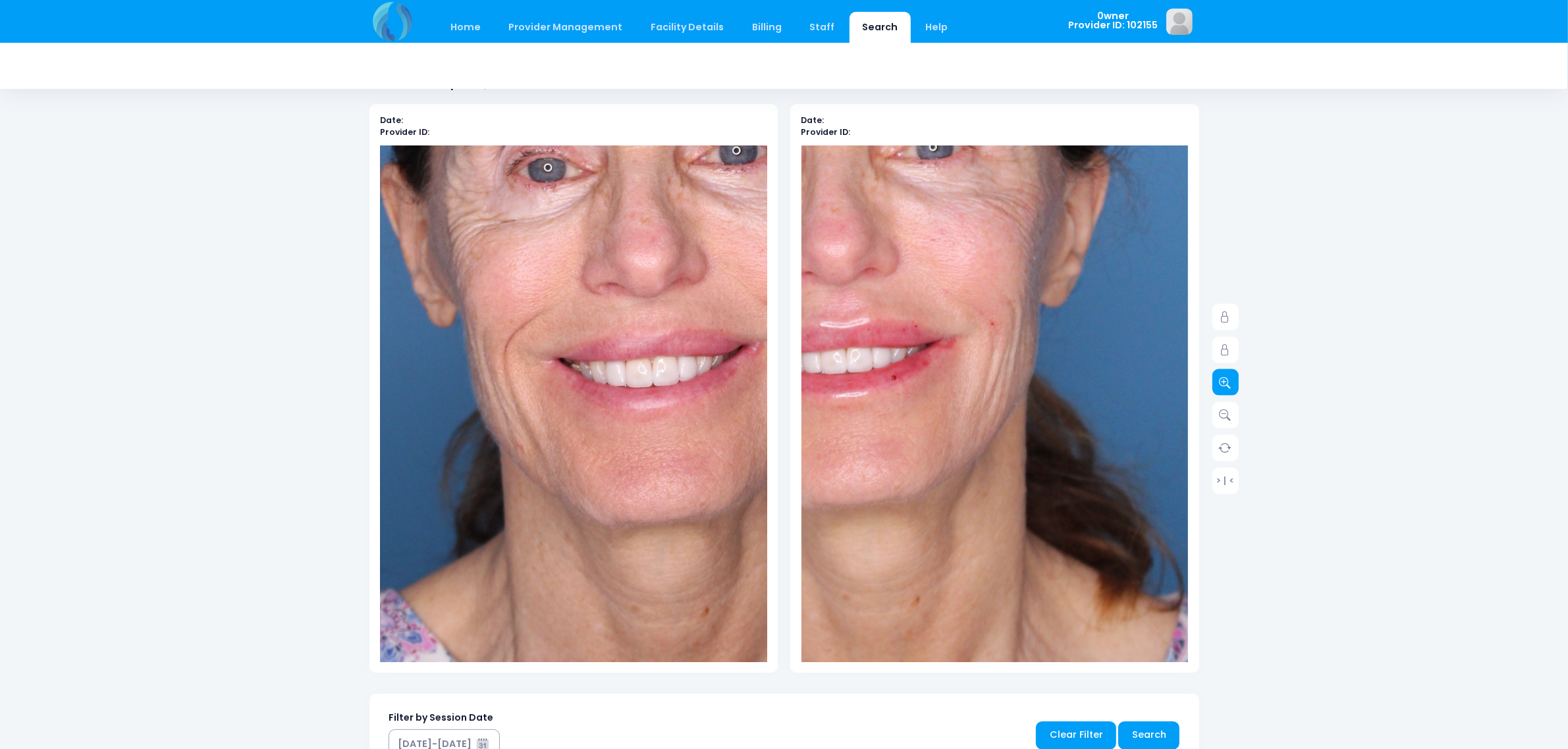
click at [1222, 378] on icon at bounding box center [1226, 382] width 12 height 12
click at [1223, 418] on icon at bounding box center [1226, 415] width 12 height 12
click at [1326, 366] on div "Home Provider Management Provider Management Add User View Users Billing" at bounding box center [784, 563] width 1568 height 1245
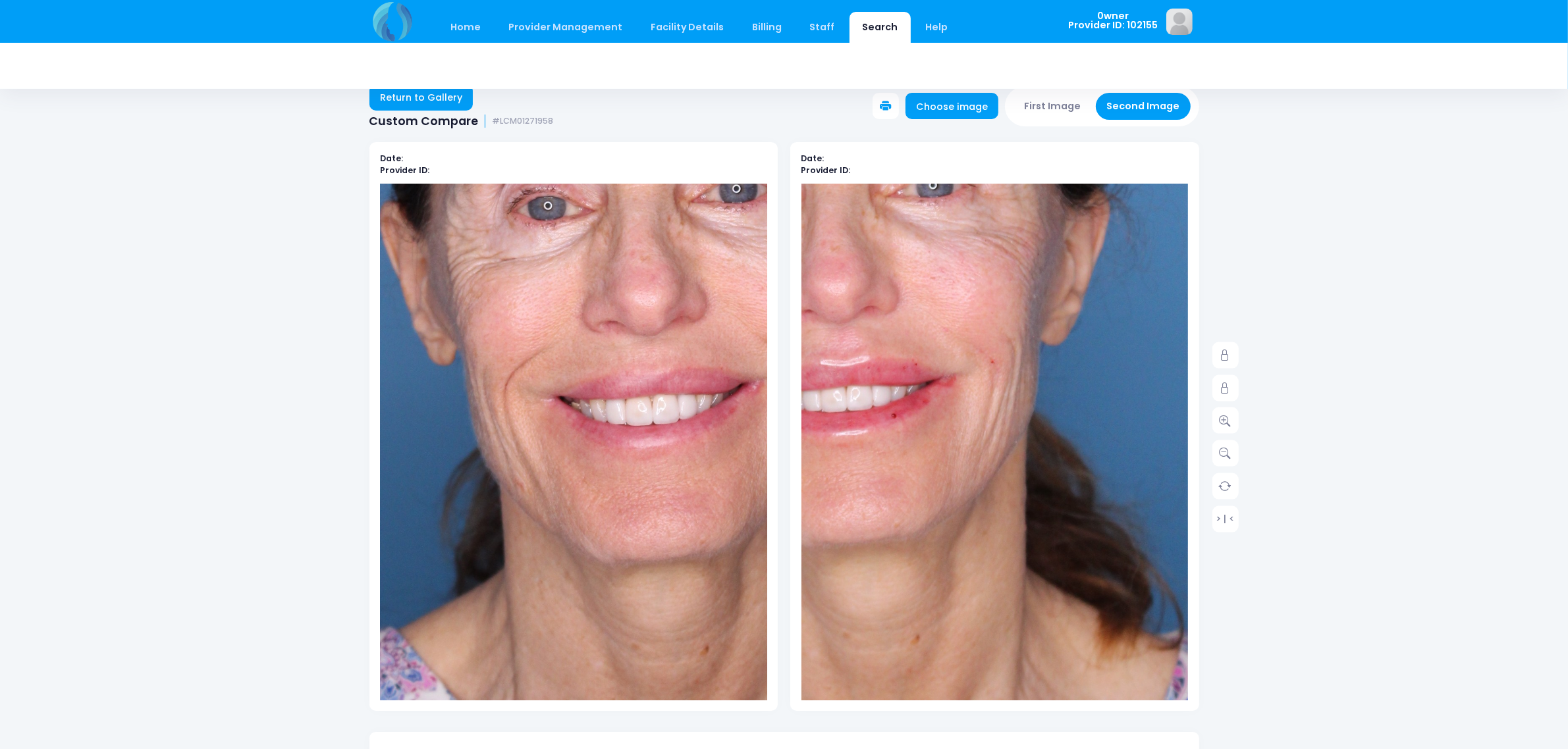
scroll to position [0, 0]
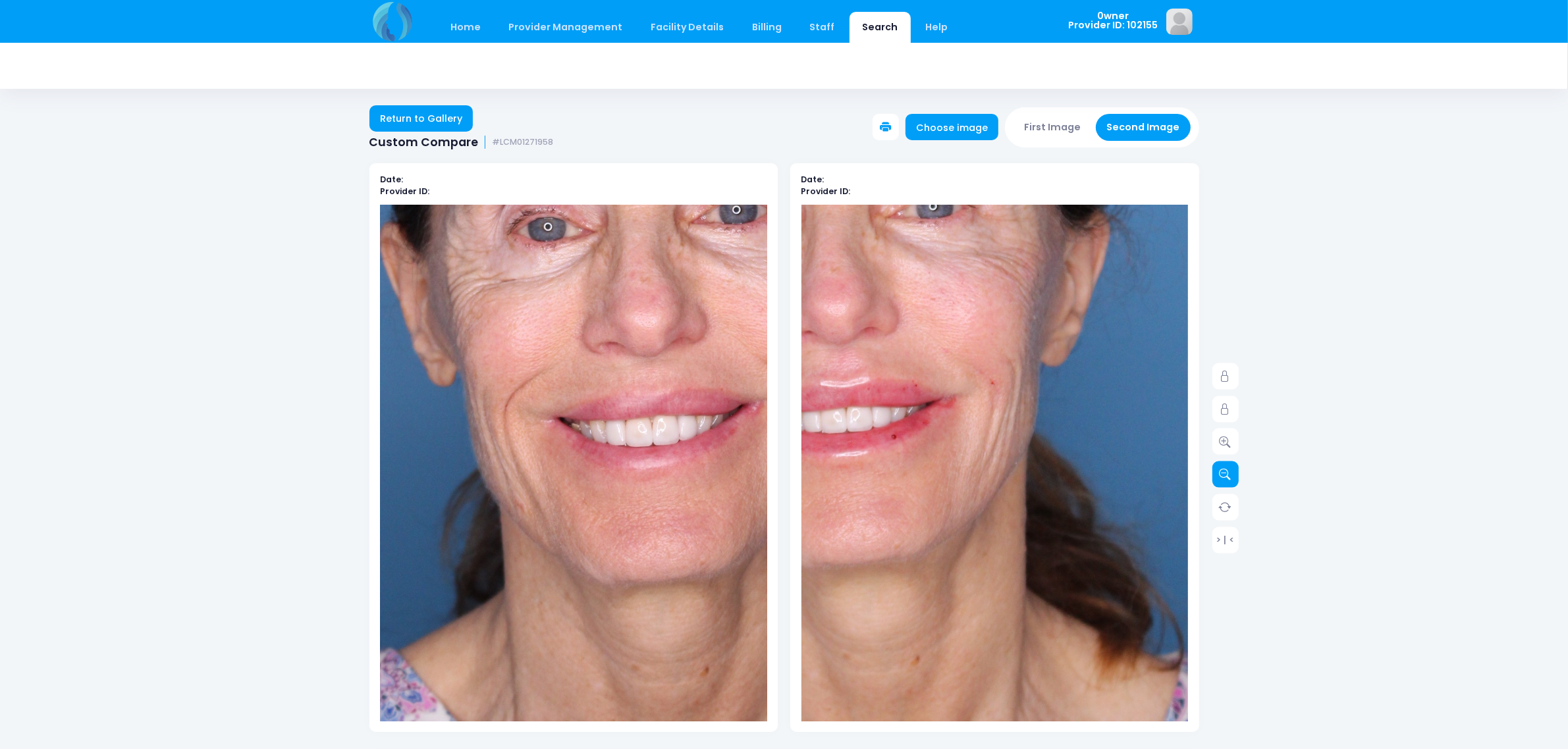
click at [1229, 477] on icon at bounding box center [1226, 474] width 12 height 12
drag, startPoint x: 1229, startPoint y: 477, endPoint x: 1227, endPoint y: 484, distance: 7.3
click at [1230, 477] on icon at bounding box center [1226, 474] width 12 height 12
click at [1227, 518] on link at bounding box center [1225, 507] width 27 height 27
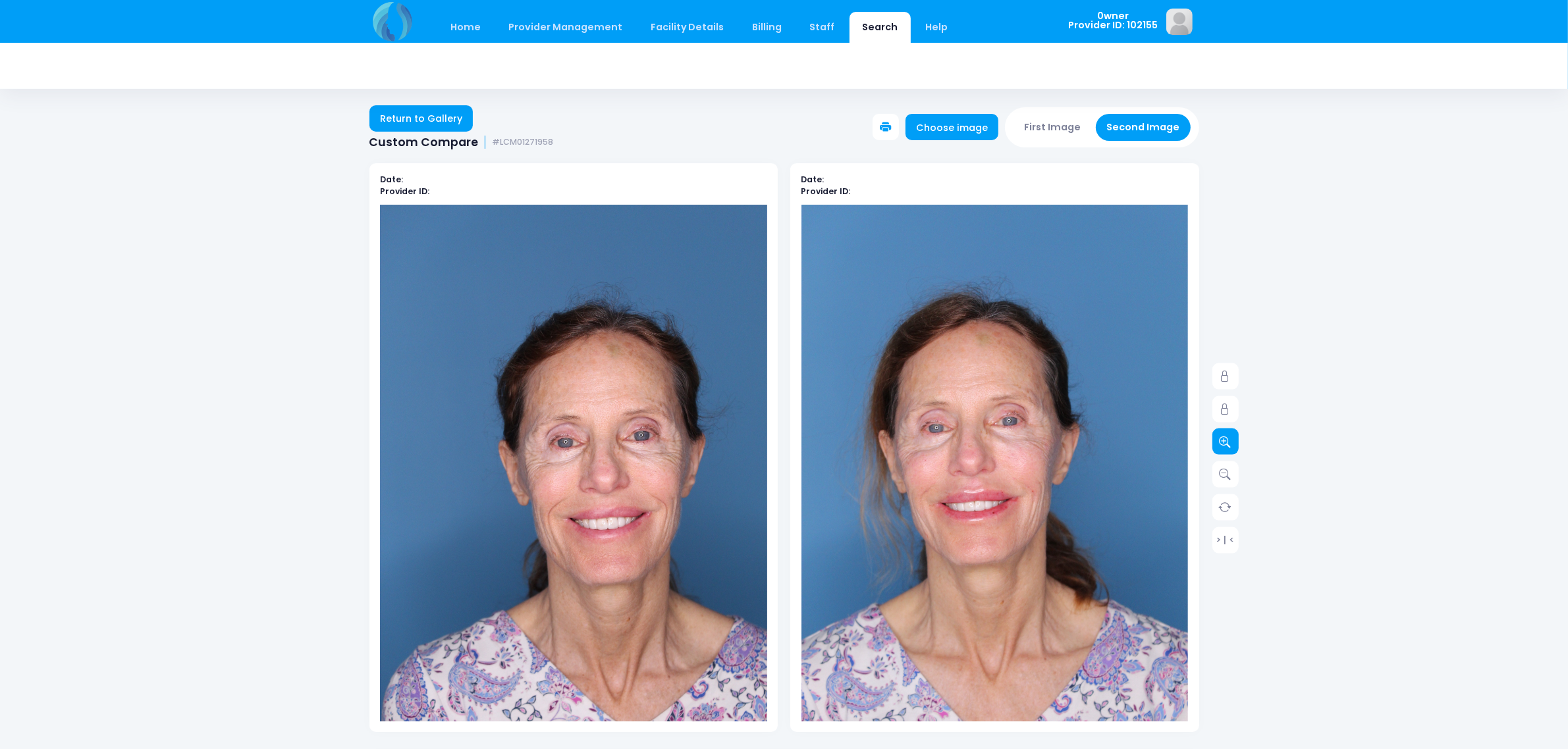
click at [1218, 450] on link at bounding box center [1225, 442] width 27 height 27
click at [1224, 439] on icon at bounding box center [1226, 442] width 12 height 12
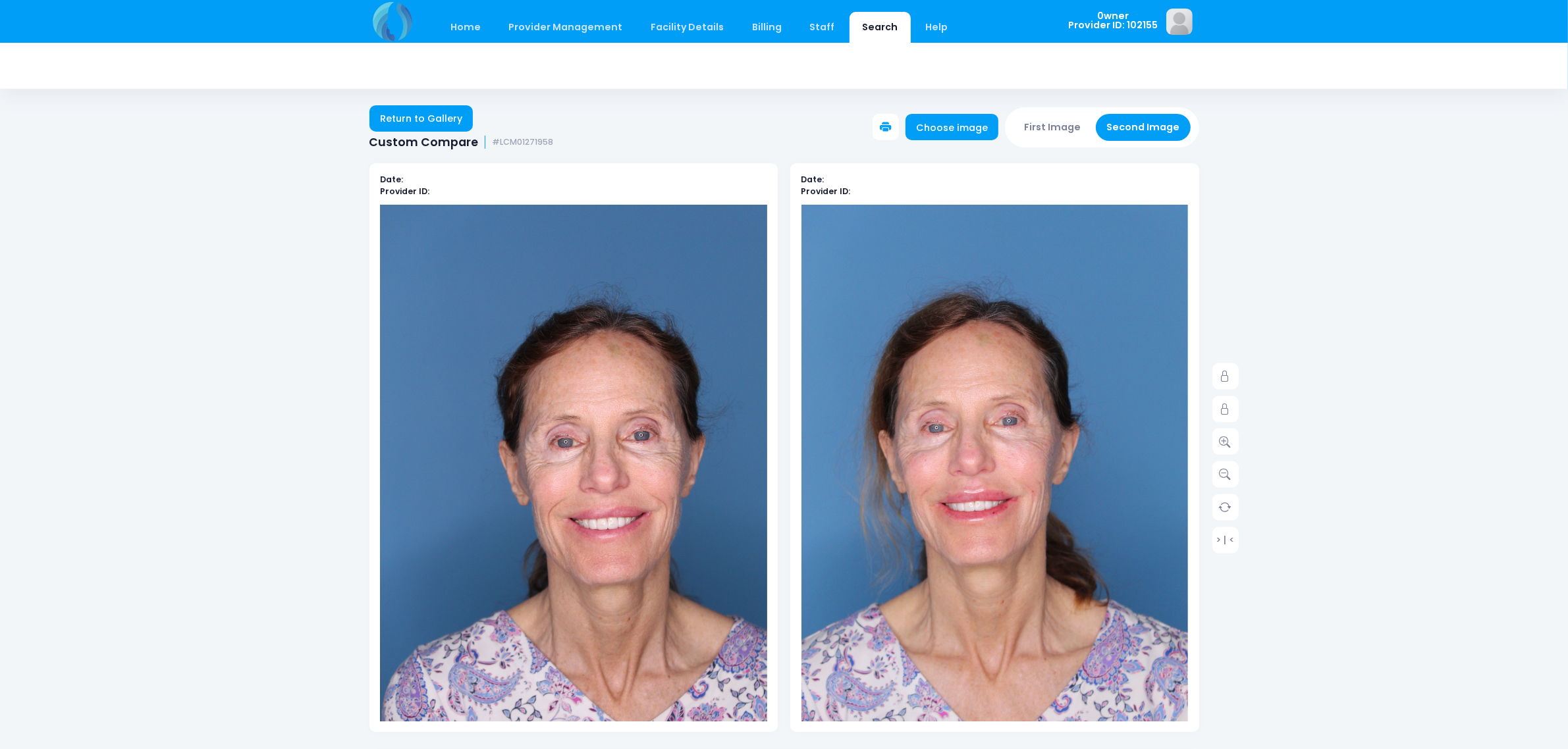
click at [445, 346] on img at bounding box center [573, 495] width 388 height 581
click at [1217, 433] on link at bounding box center [1225, 442] width 27 height 27
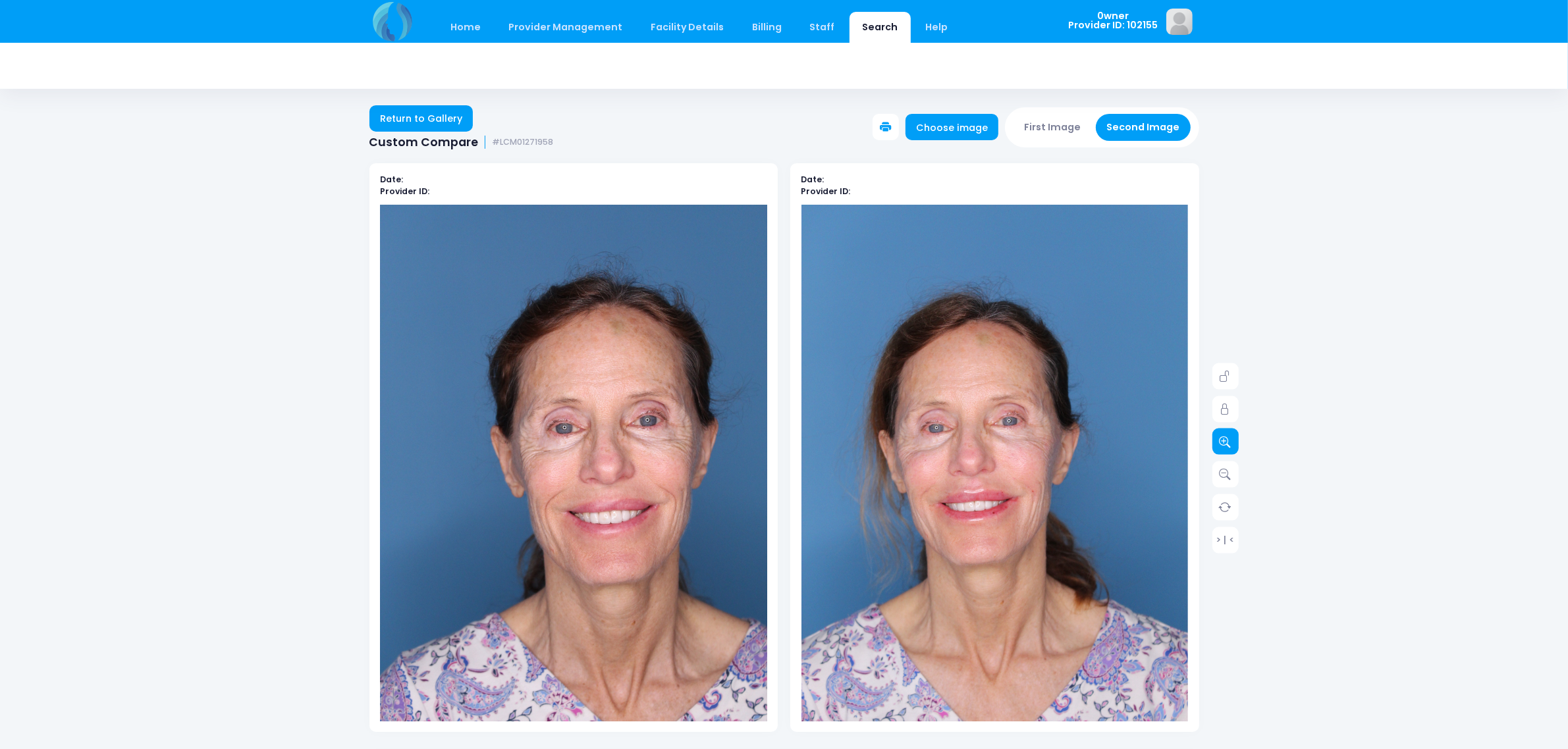
click at [1217, 433] on link at bounding box center [1225, 442] width 27 height 27
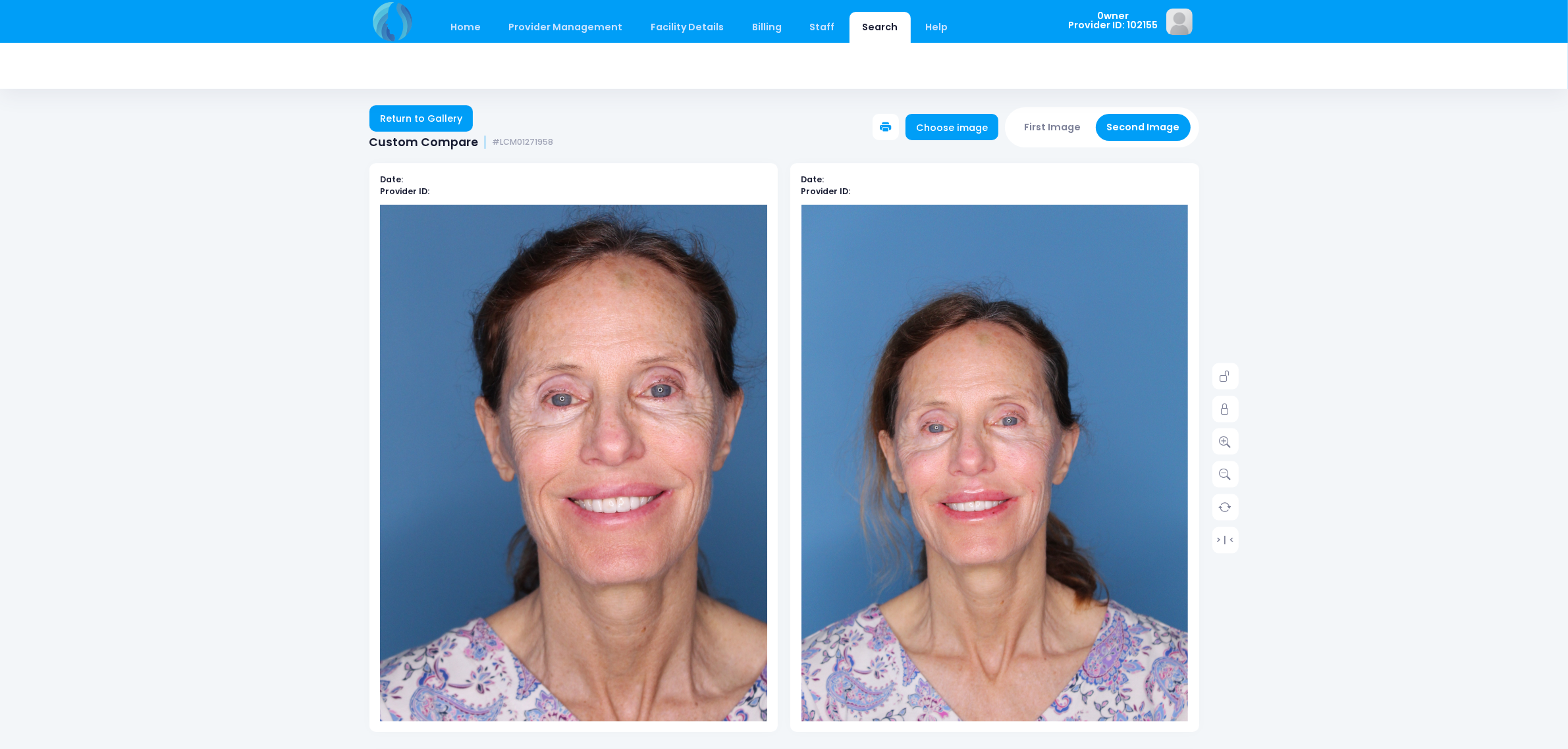
click at [1088, 415] on img at bounding box center [996, 495] width 388 height 581
click at [1222, 452] on link at bounding box center [1225, 442] width 27 height 27
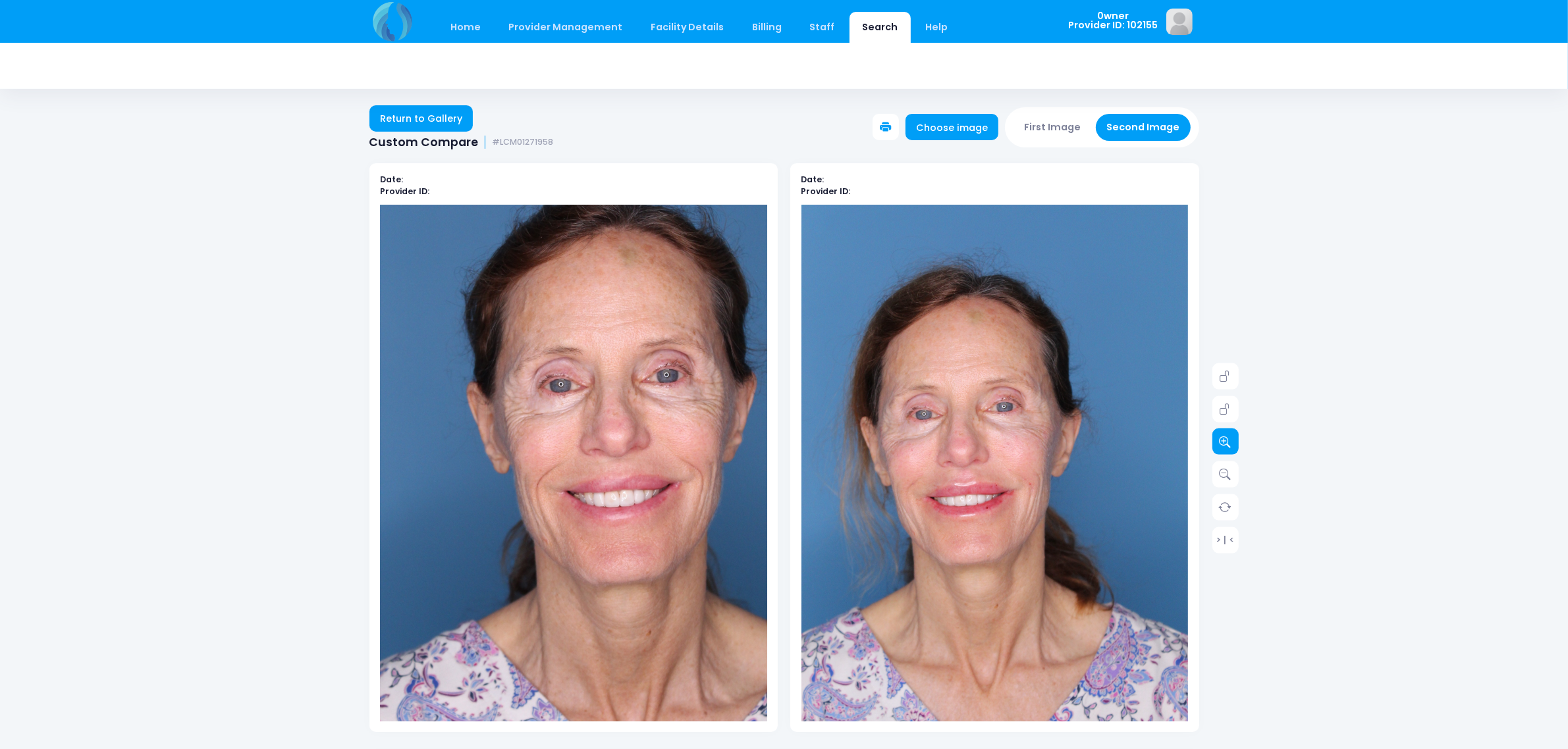
click at [1222, 451] on link at bounding box center [1225, 442] width 27 height 27
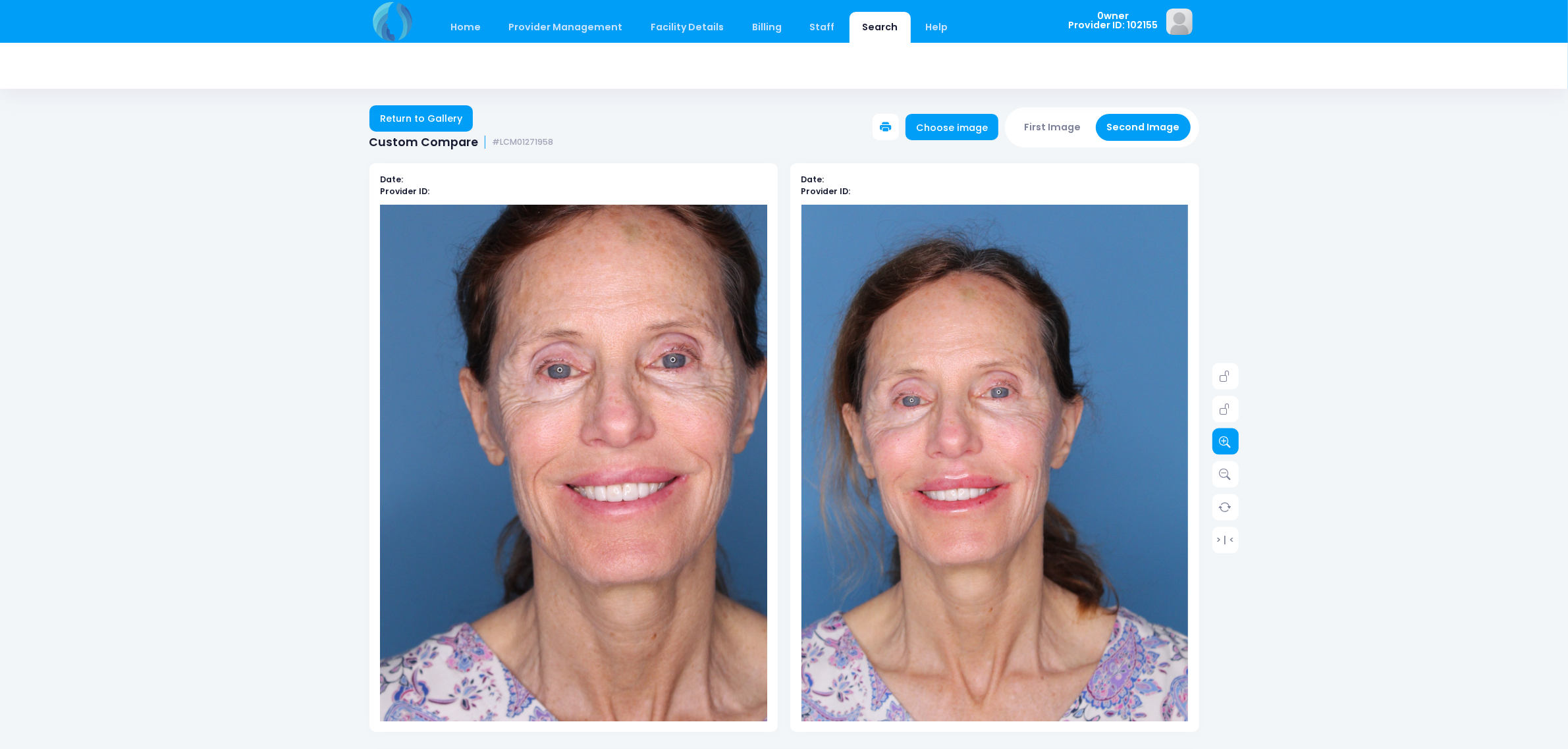
click at [1222, 451] on link at bounding box center [1225, 442] width 27 height 27
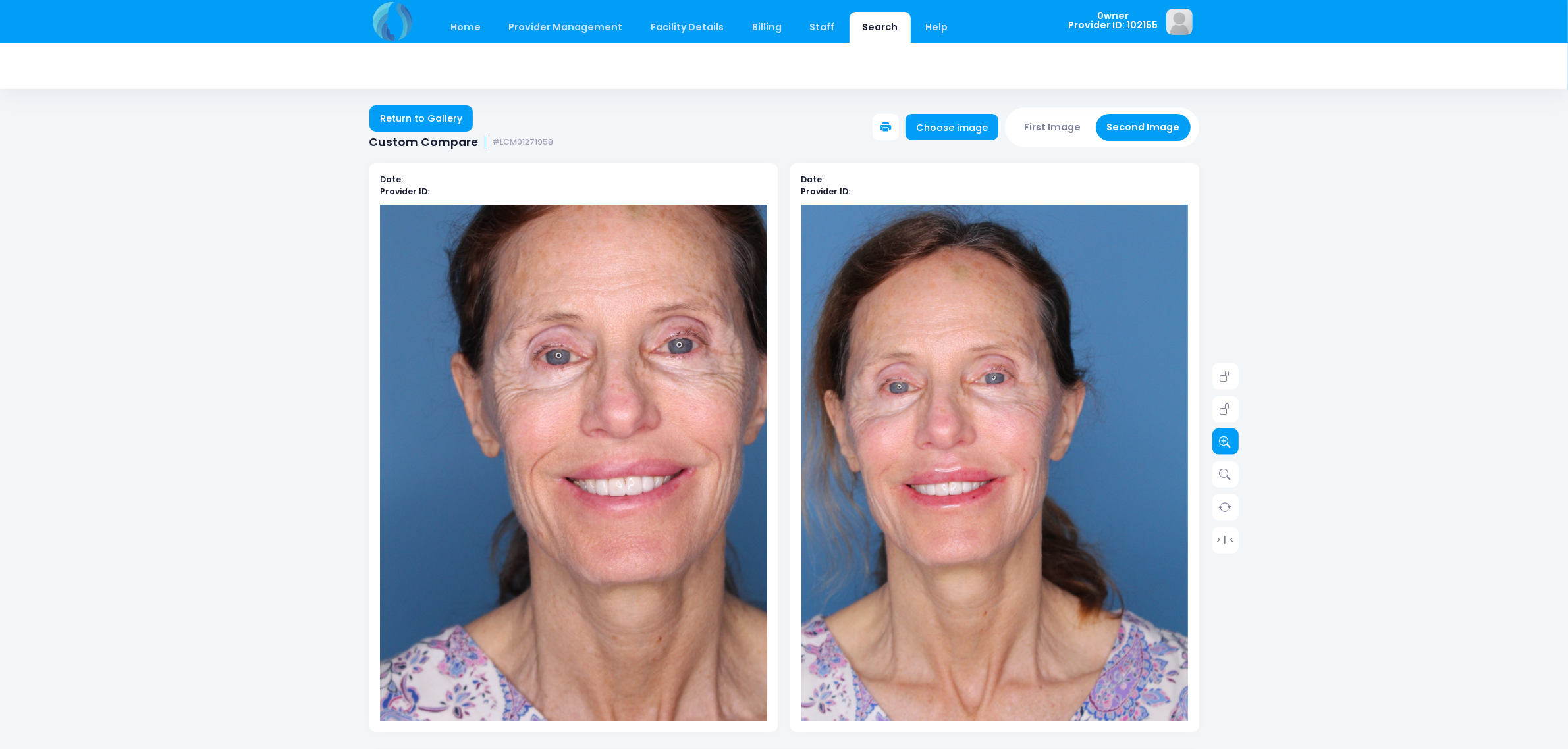
click at [1222, 451] on link at bounding box center [1225, 442] width 27 height 27
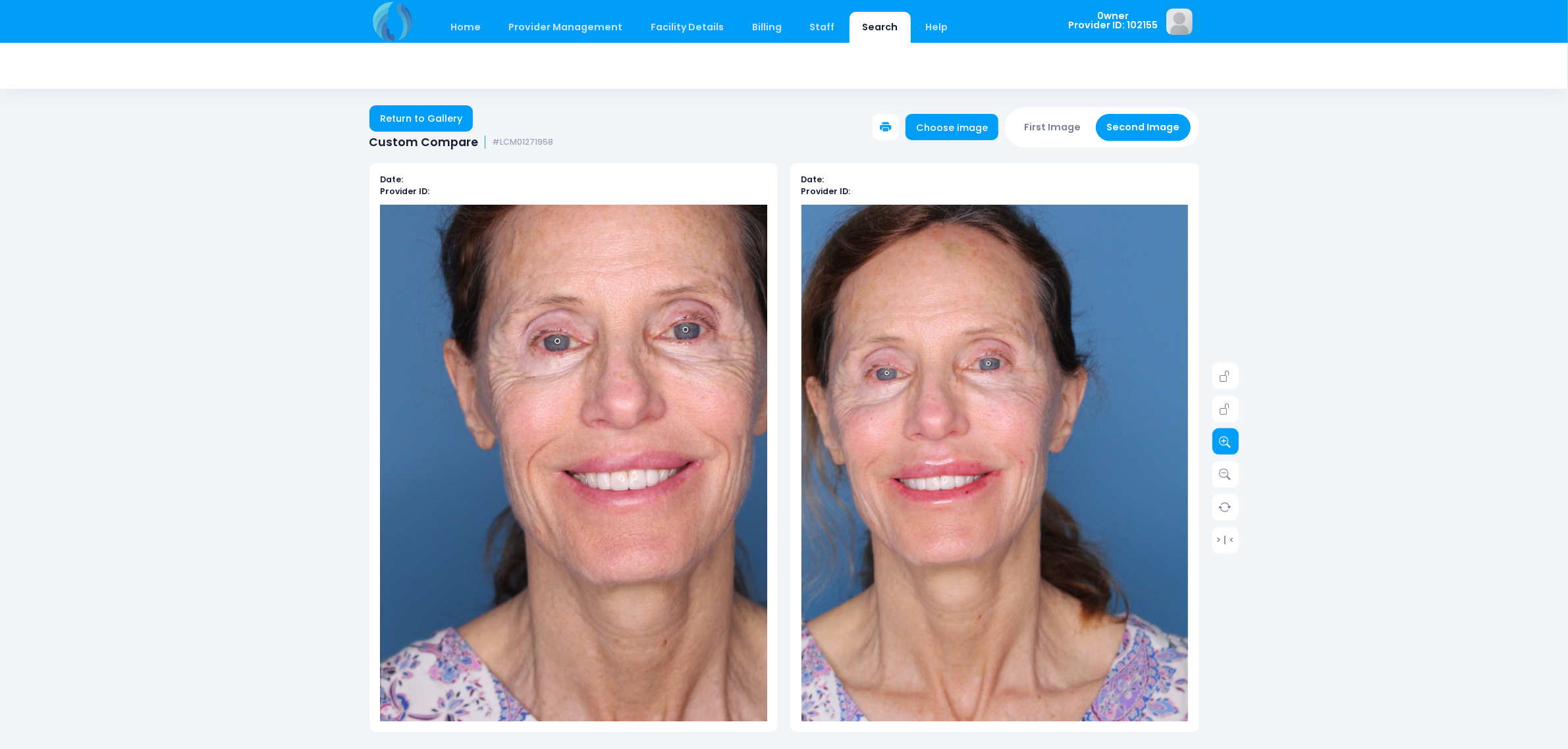
click at [1222, 451] on link at bounding box center [1225, 442] width 27 height 27
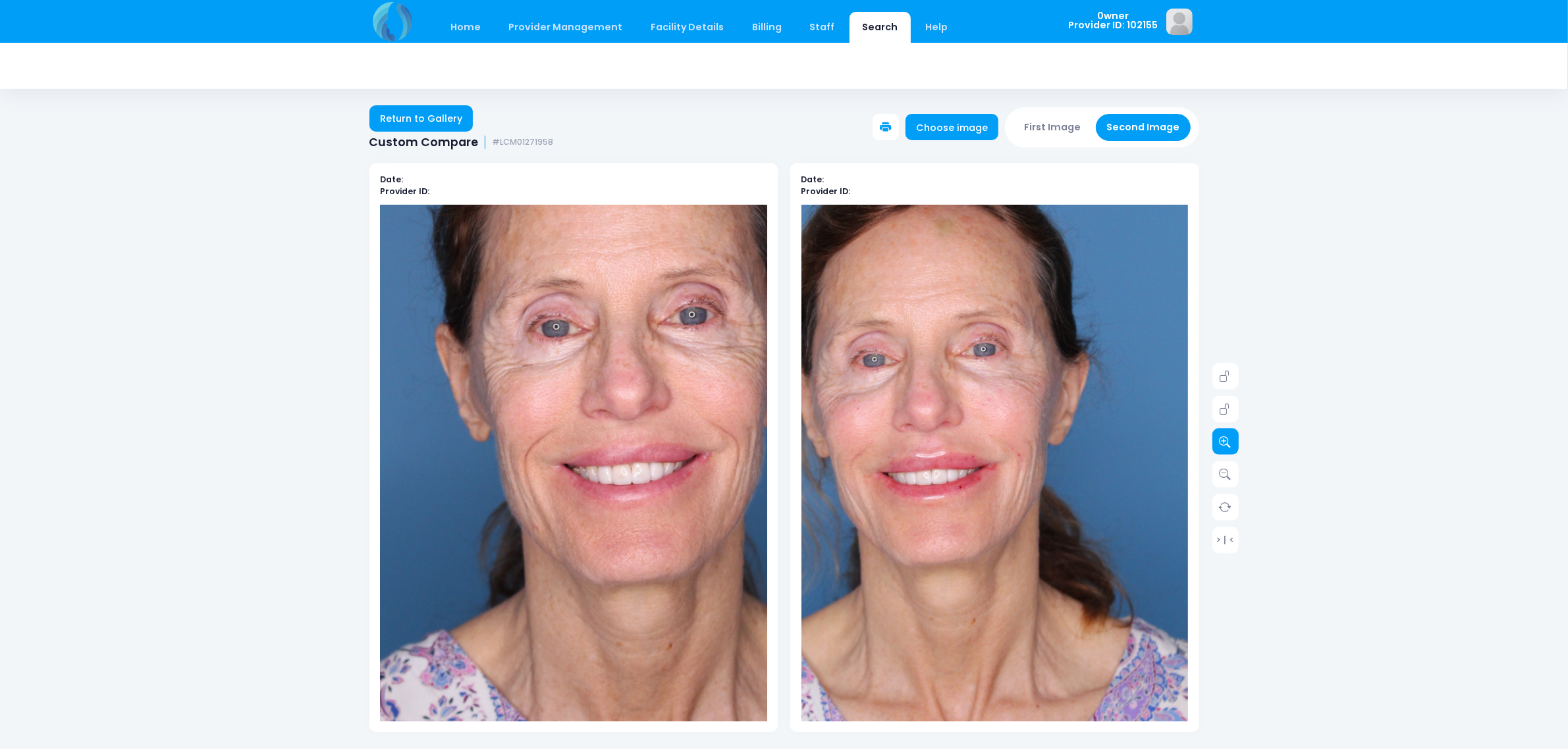
click at [1222, 451] on link at bounding box center [1225, 442] width 27 height 27
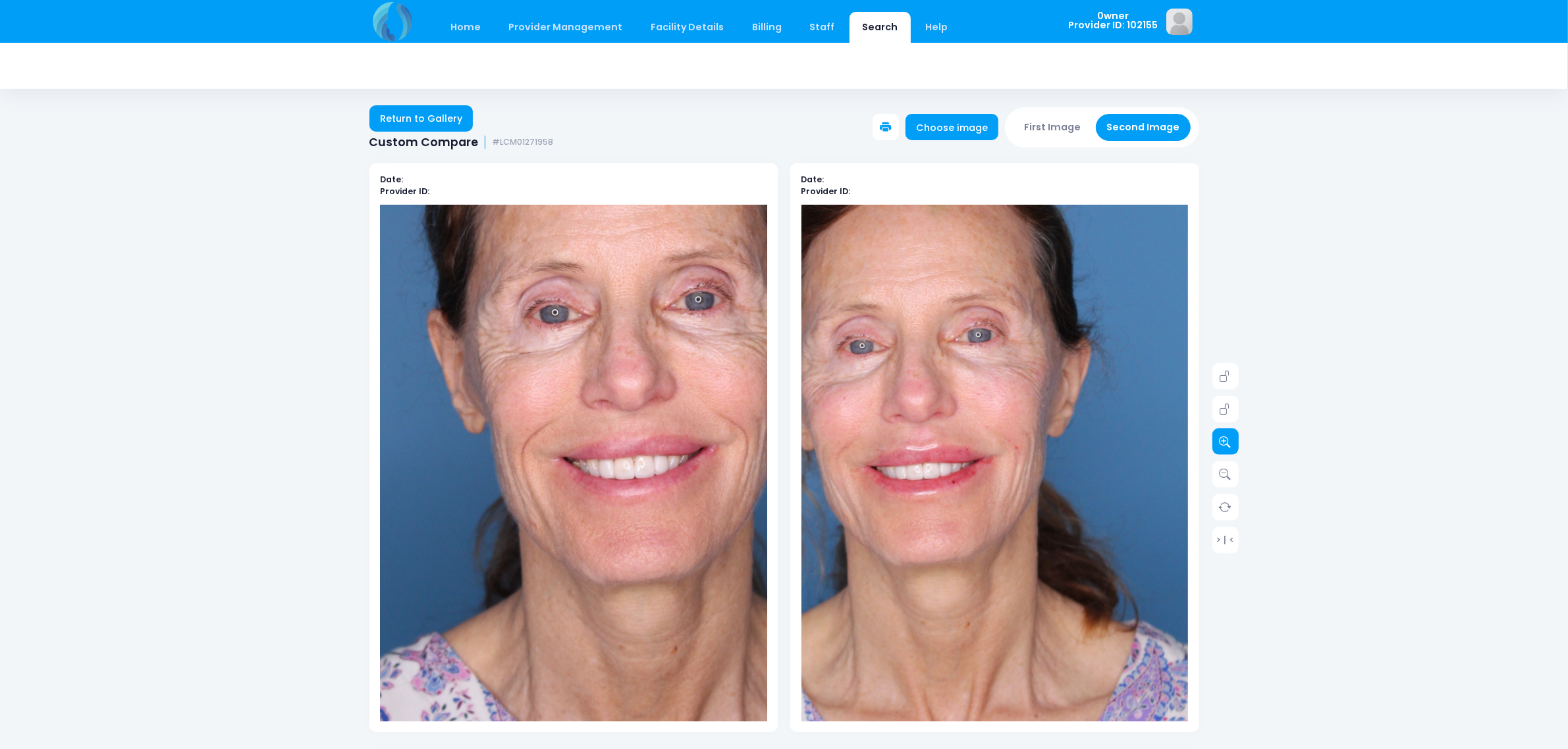
click at [1222, 451] on link at bounding box center [1225, 442] width 27 height 27
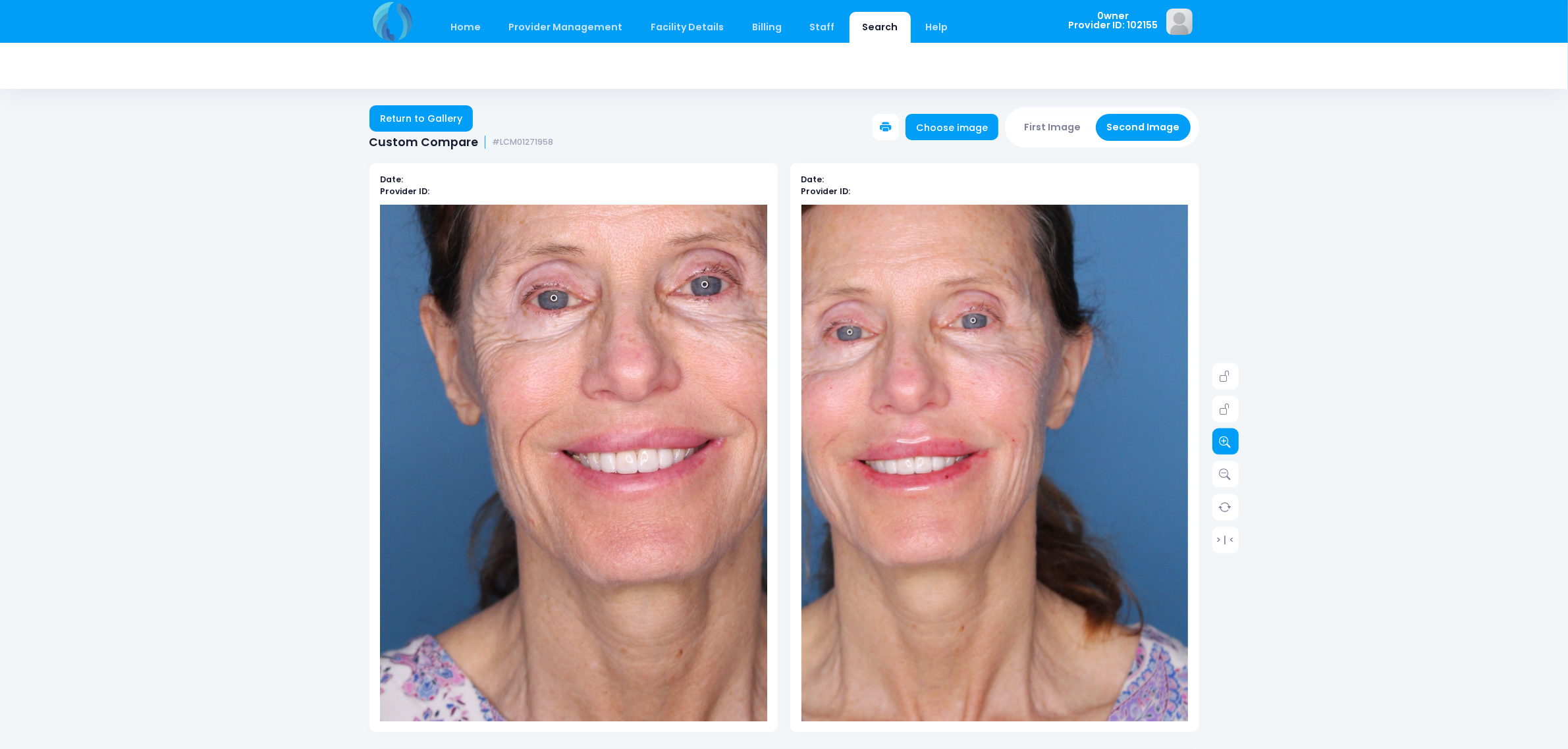
click at [1222, 451] on link at bounding box center [1225, 442] width 27 height 27
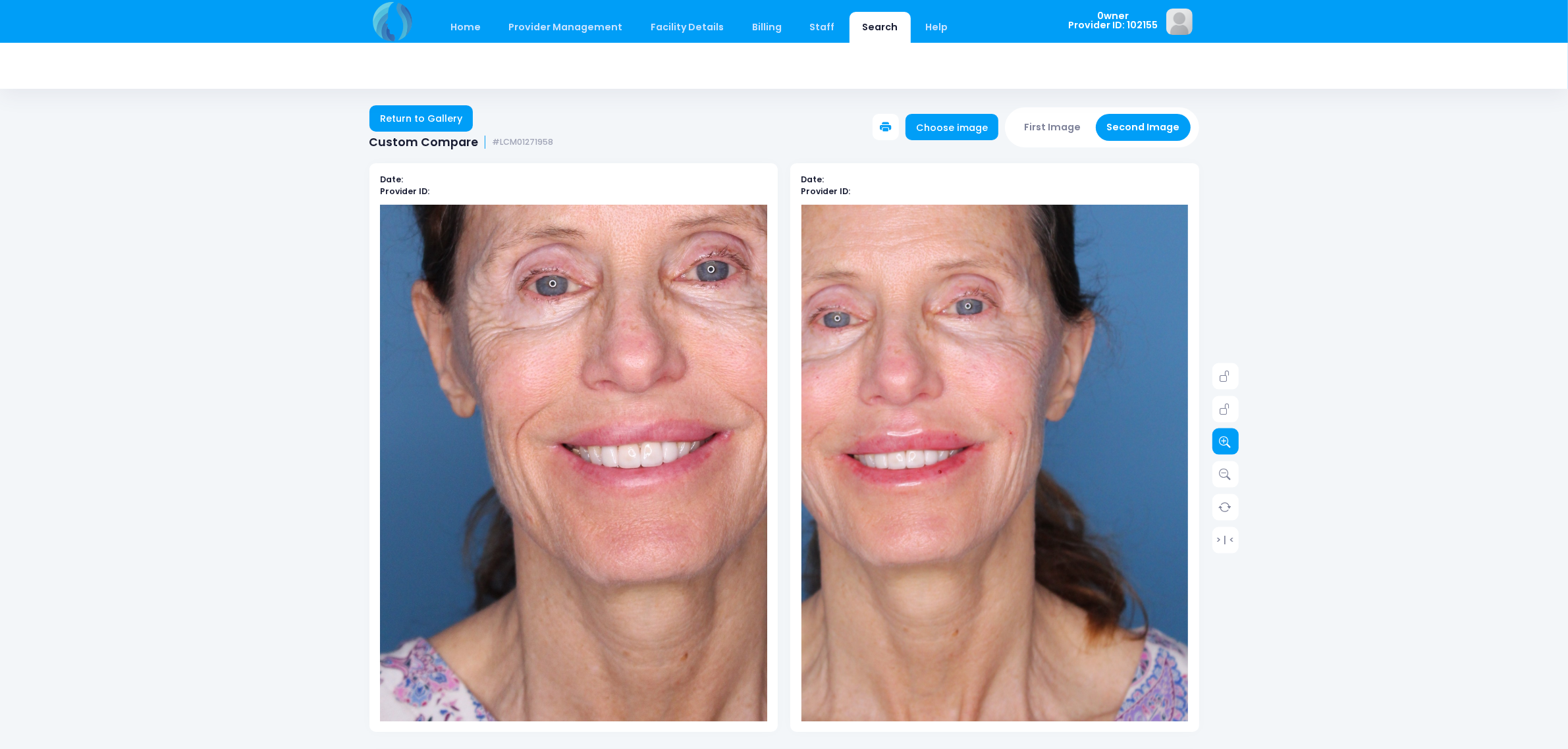
click at [1222, 449] on link at bounding box center [1225, 442] width 27 height 27
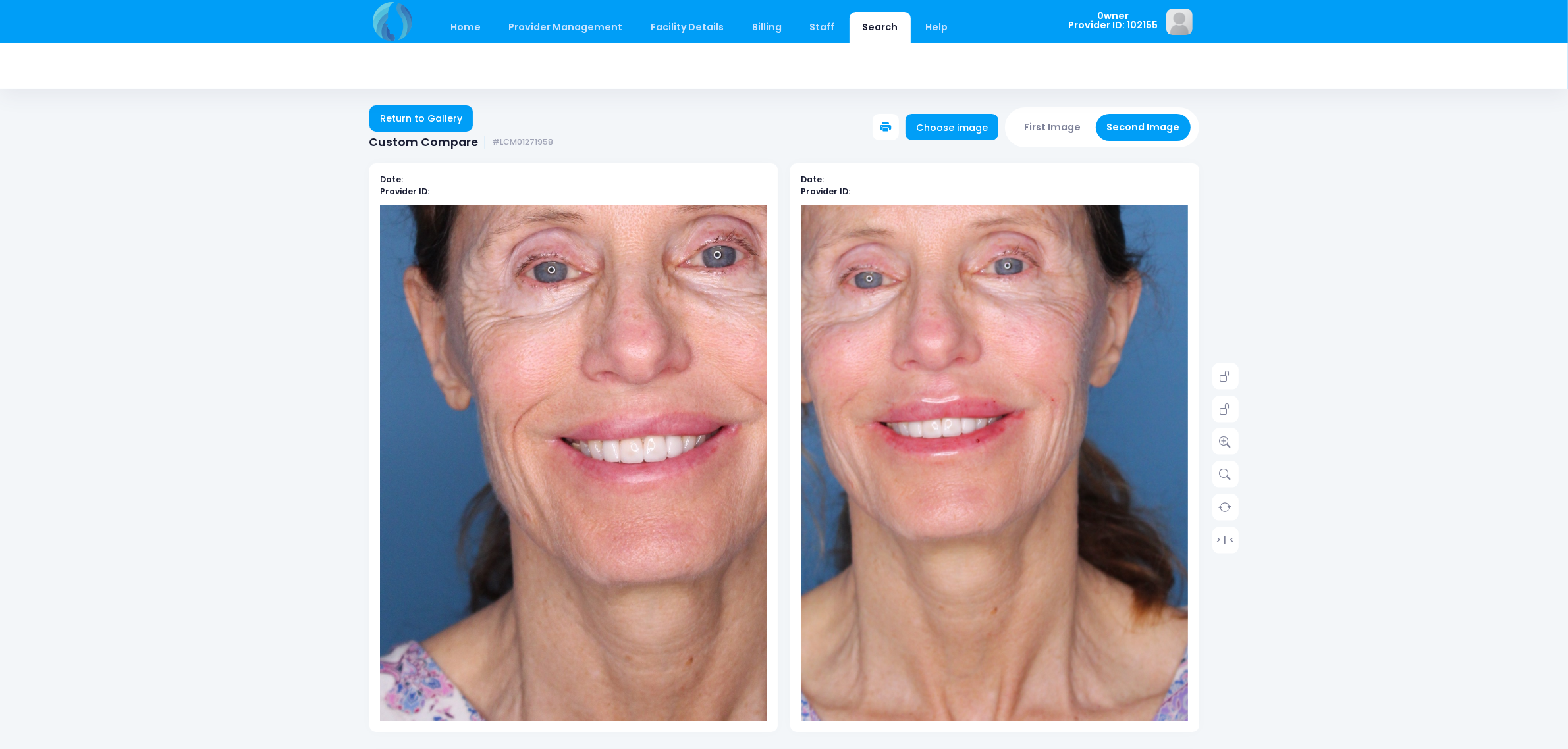
click at [1011, 551] on img at bounding box center [980, 405] width 736 height 1103
drag, startPoint x: 1061, startPoint y: 142, endPoint x: 1053, endPoint y: 129, distance: 15.3
click at [1059, 137] on div "First Image Second Image" at bounding box center [1102, 127] width 195 height 40
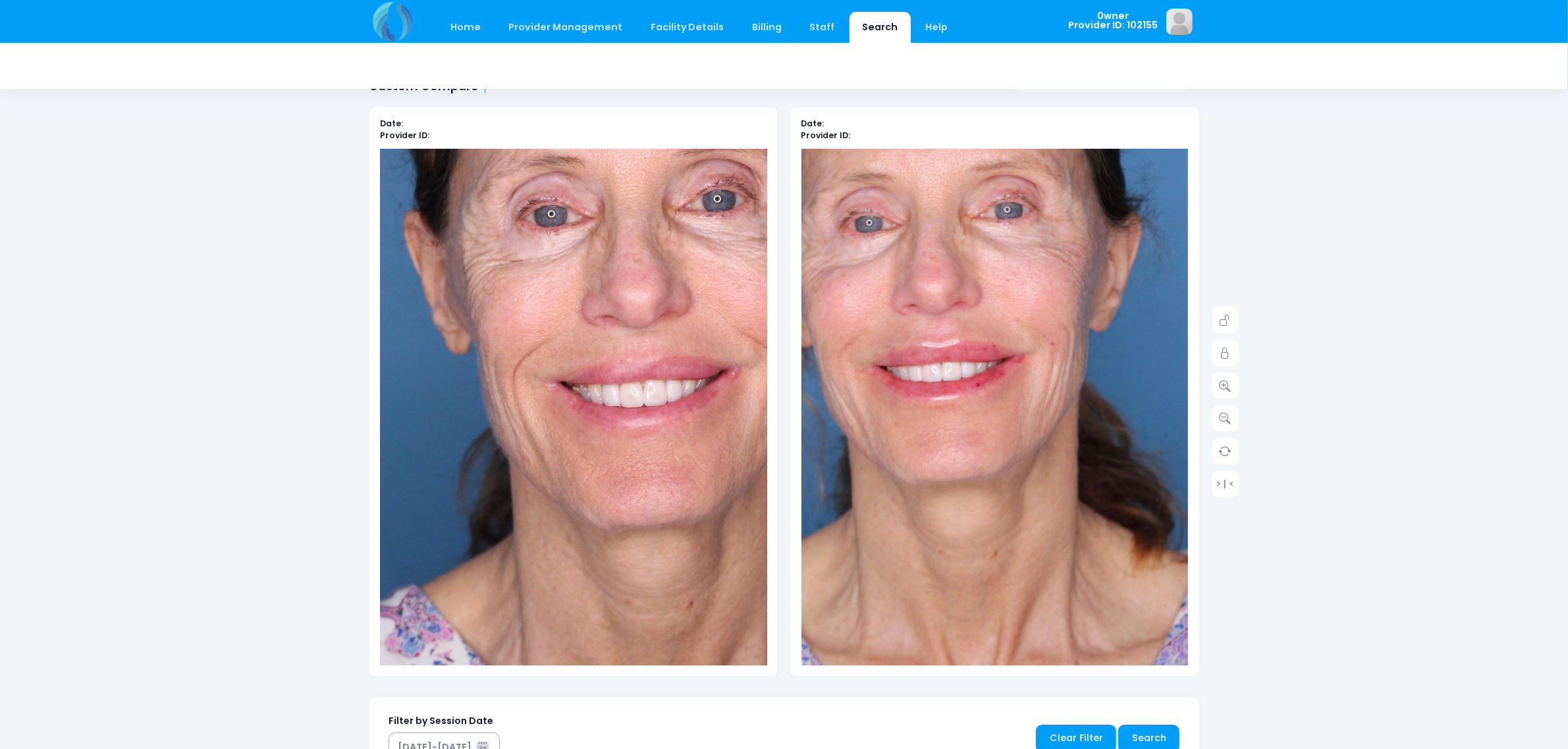
scroll to position [82, 0]
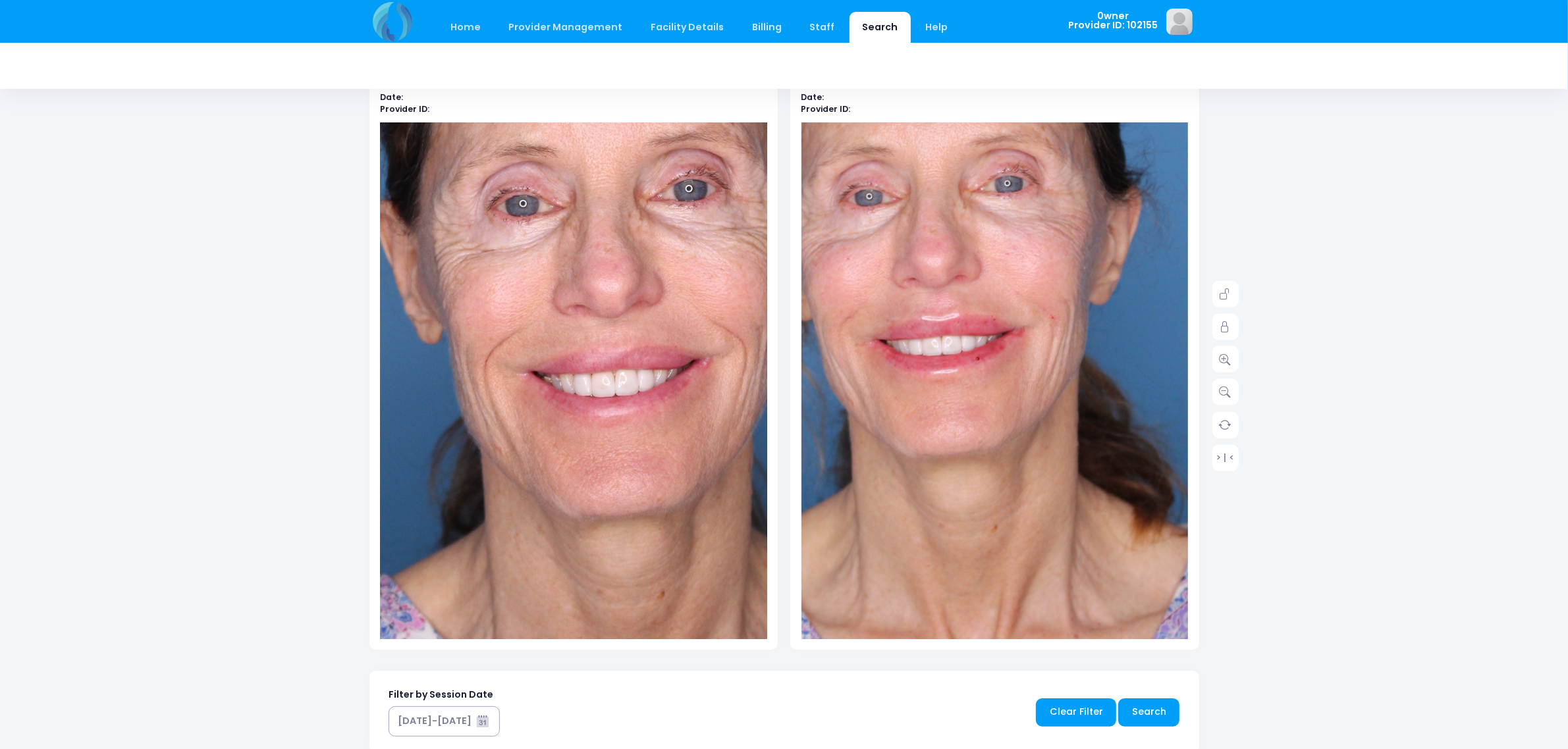
click at [601, 449] on img at bounding box center [539, 319] width 851 height 1277
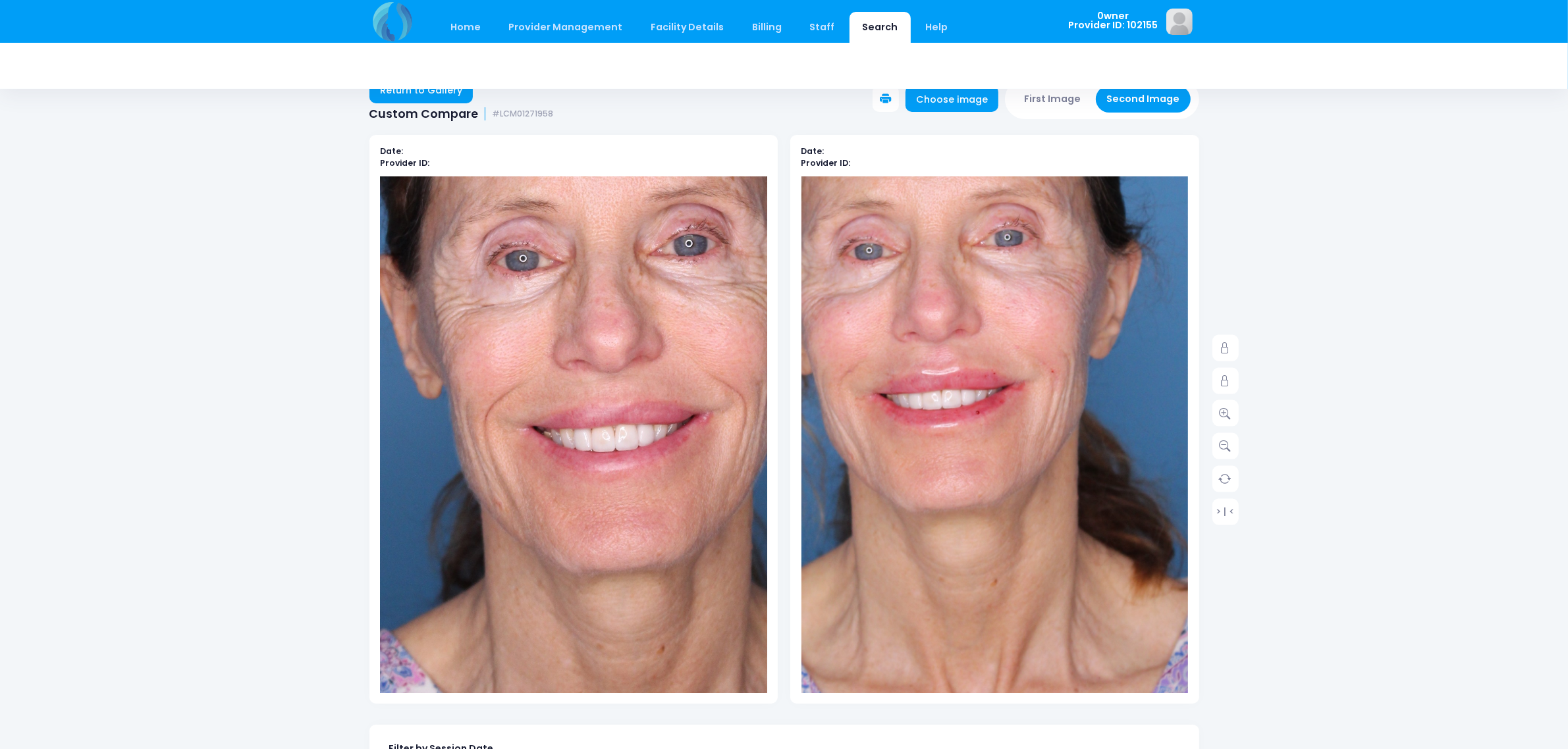
scroll to position [0, 0]
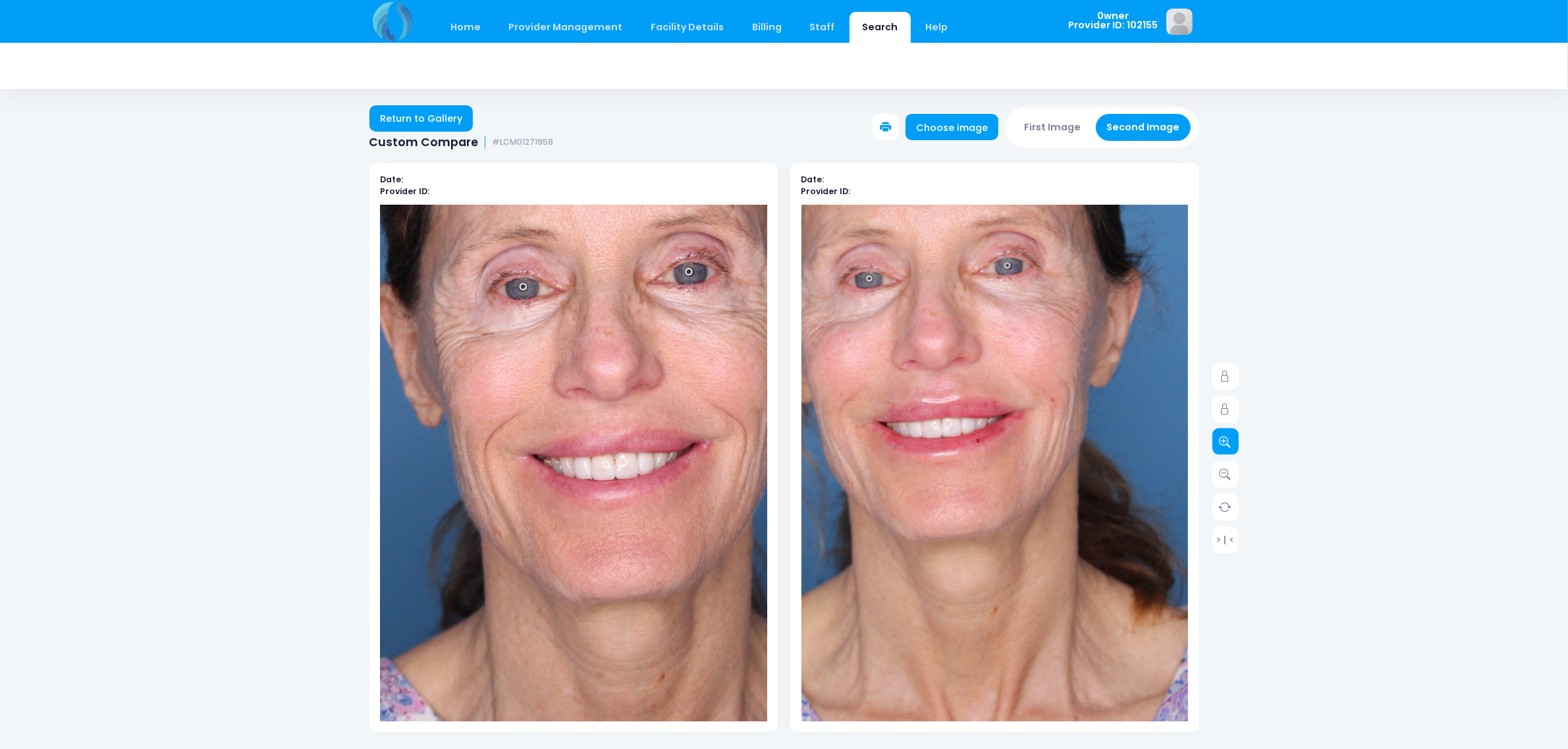
click at [1229, 445] on icon at bounding box center [1226, 442] width 12 height 12
click at [1072, 125] on button "First Image" at bounding box center [1052, 126] width 78 height 27
click at [1114, 120] on button "Second Image" at bounding box center [1144, 126] width 95 height 27
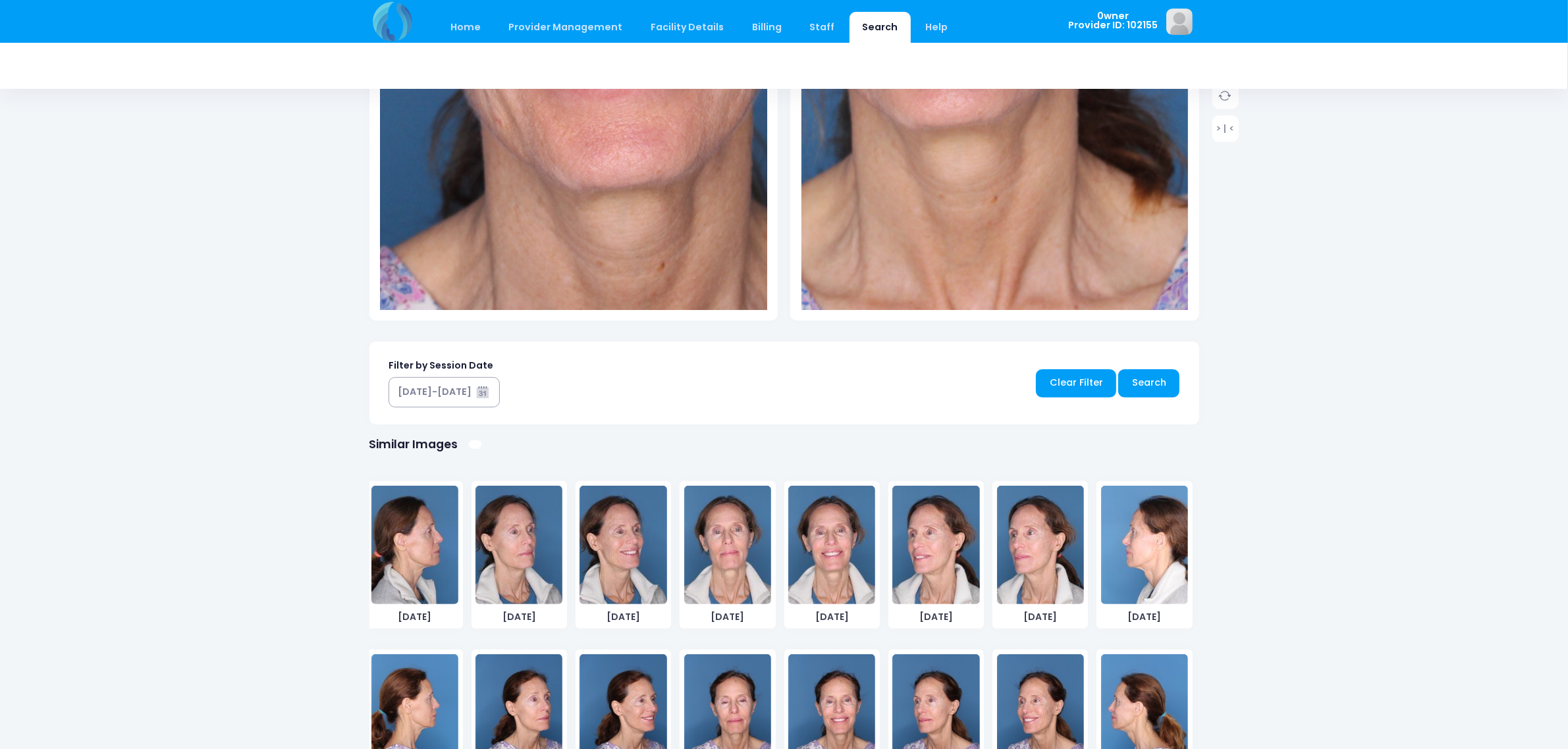
click at [820, 573] on img at bounding box center [831, 545] width 87 height 119
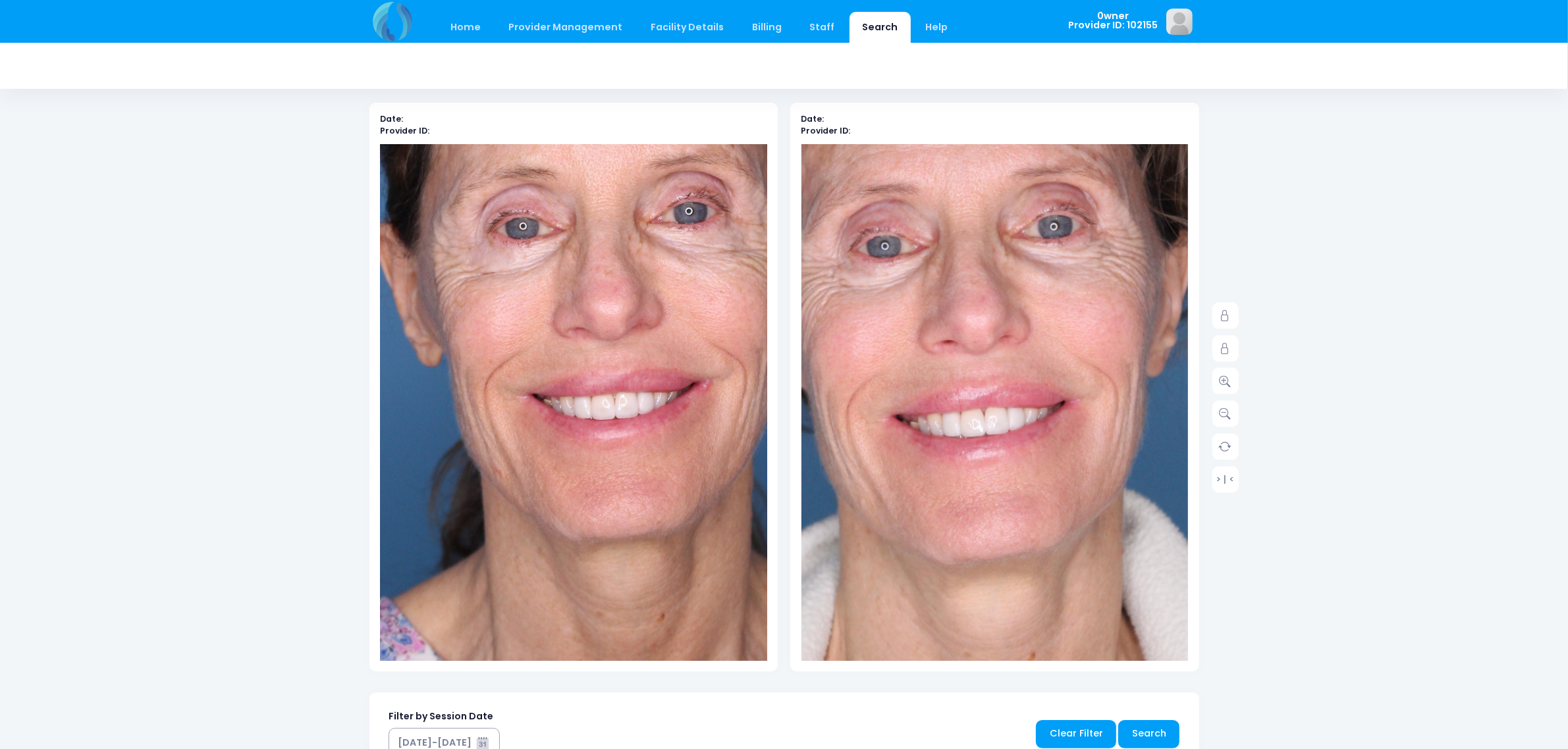
scroll to position [59, 0]
click at [1228, 381] on icon at bounding box center [1226, 382] width 12 height 12
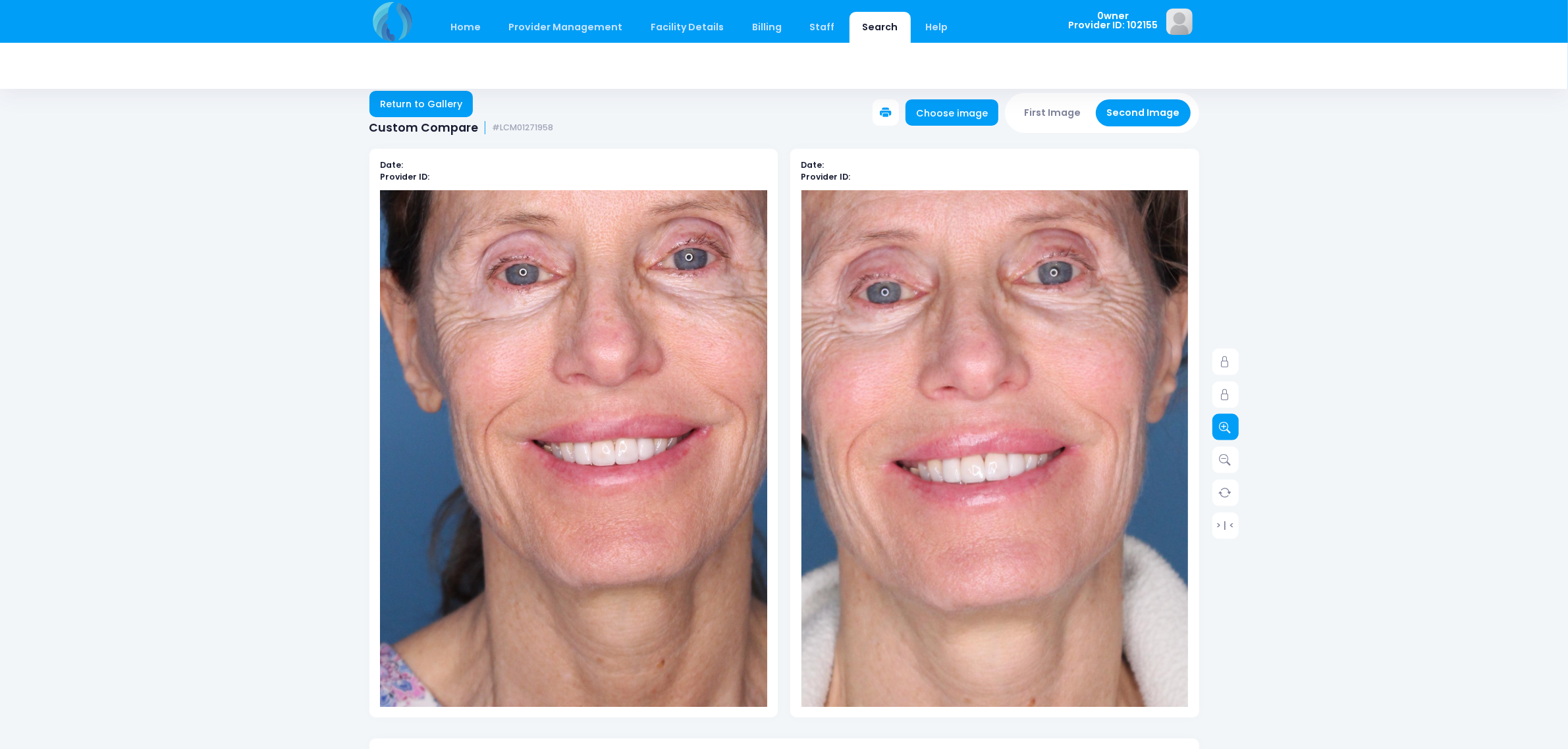
scroll to position [0, 0]
